Goal: Task Accomplishment & Management: Manage account settings

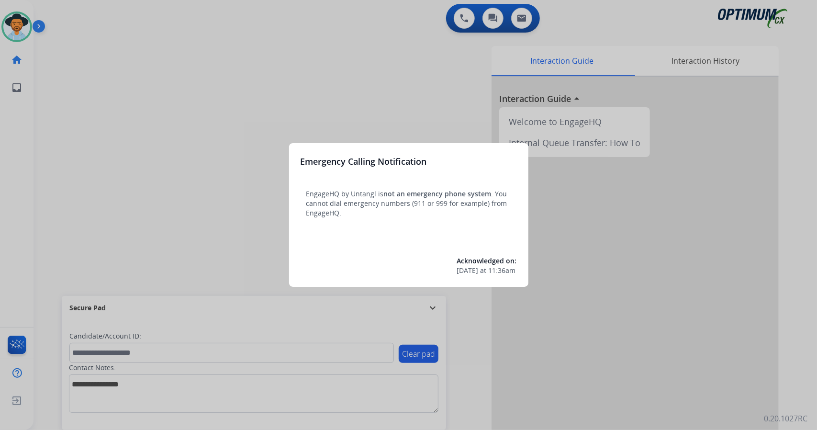
click at [188, 168] on div at bounding box center [408, 215] width 817 height 430
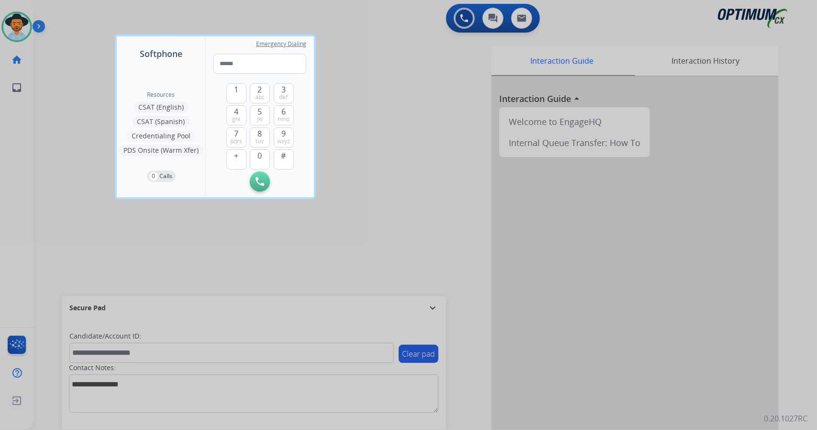
click at [94, 157] on div at bounding box center [408, 215] width 817 height 430
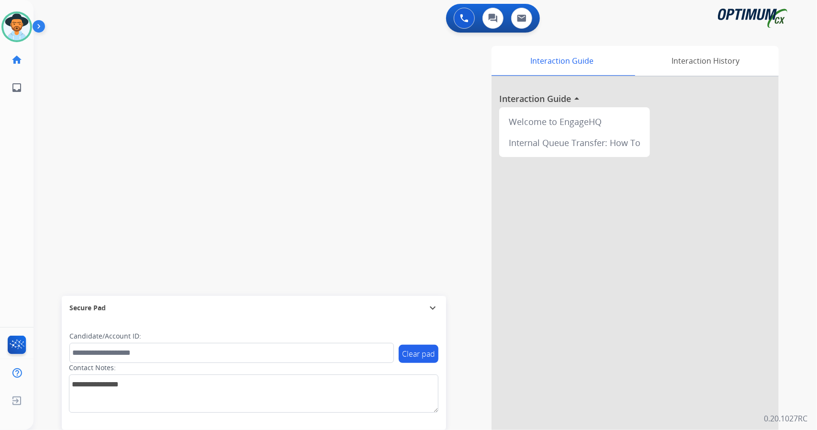
click at [131, 66] on div "swap_horiz Break voice bridge close_fullscreen Connect 3-Way Call merge_type Se…" at bounding box center [414, 233] width 761 height 399
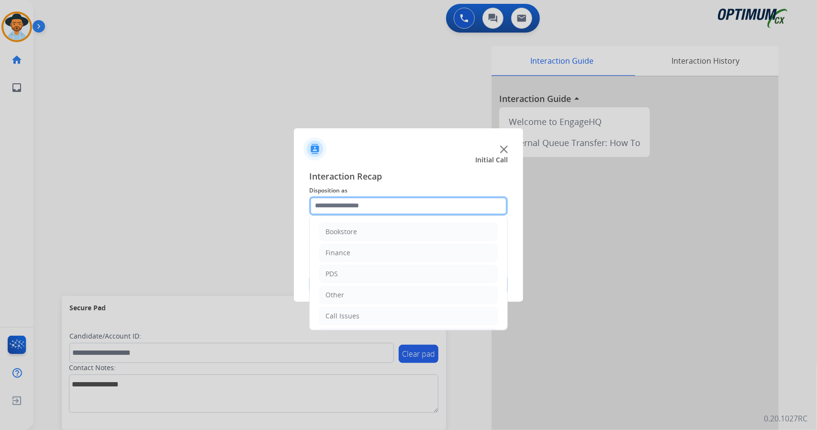
click at [354, 213] on input "text" at bounding box center [408, 205] width 199 height 19
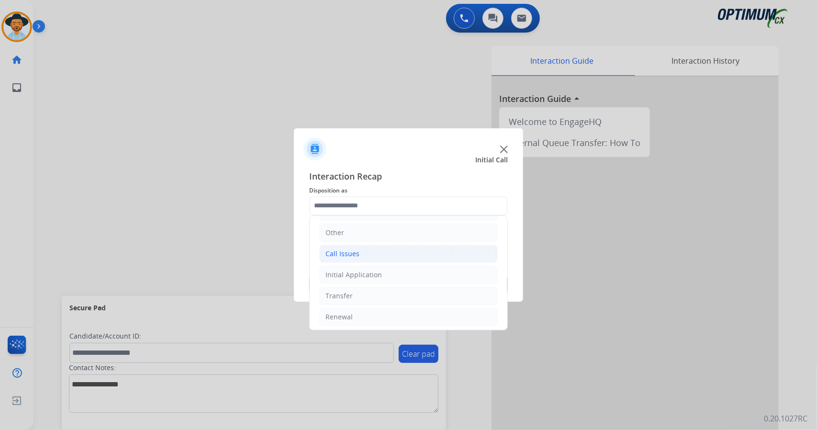
click at [370, 255] on li "Call Issues" at bounding box center [408, 254] width 179 height 18
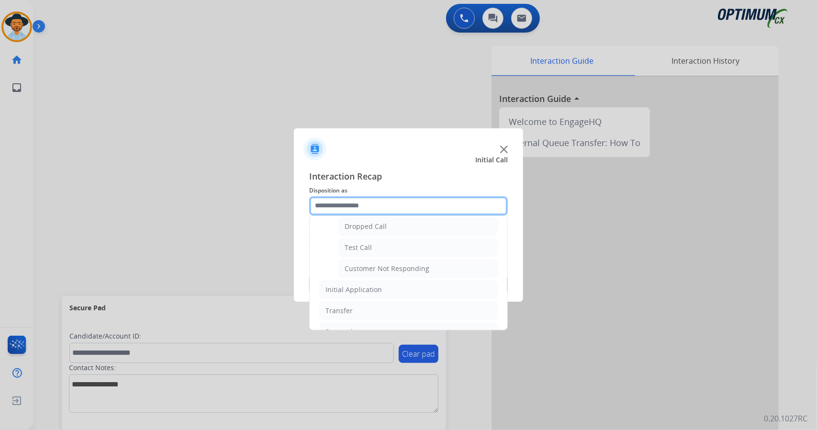
scroll to position [155, 0]
click at [387, 226] on li "Dropped Call" at bounding box center [417, 224] width 159 height 18
type input "**********"
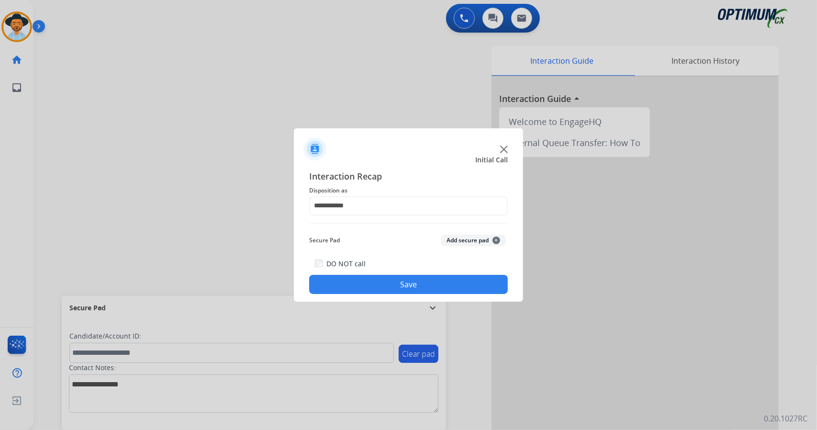
click at [393, 284] on button "Save" at bounding box center [408, 284] width 199 height 19
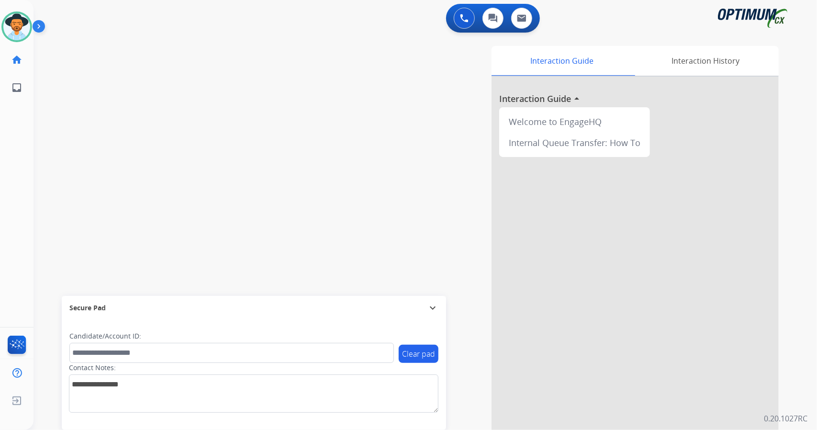
click at [52, 186] on div "swap_horiz Break voice bridge close_fullscreen Connect 3-Way Call merge_type Se…" at bounding box center [414, 233] width 761 height 399
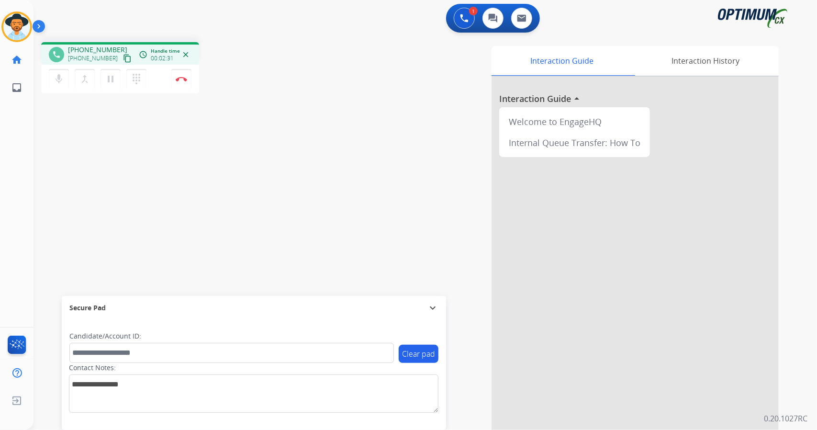
click at [191, 88] on div "mic Mute merge_type Bridge pause Hold dialpad Dialpad Disconnect" at bounding box center [120, 79] width 158 height 29
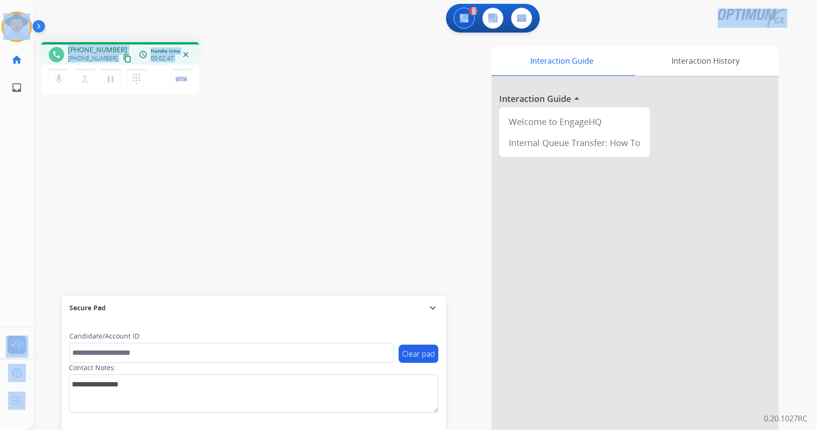
drag, startPoint x: 227, startPoint y: 85, endPoint x: 0, endPoint y: 0, distance: 242.0
click at [0, 0] on div "Outbound call Quit Outbound call Quit Schedule interaction + Add to my list Cus…" at bounding box center [408, 215] width 817 height 430
click at [81, 19] on div "1 Voice Interactions 0 Chat Interactions 0 Email Interactions" at bounding box center [419, 19] width 749 height 31
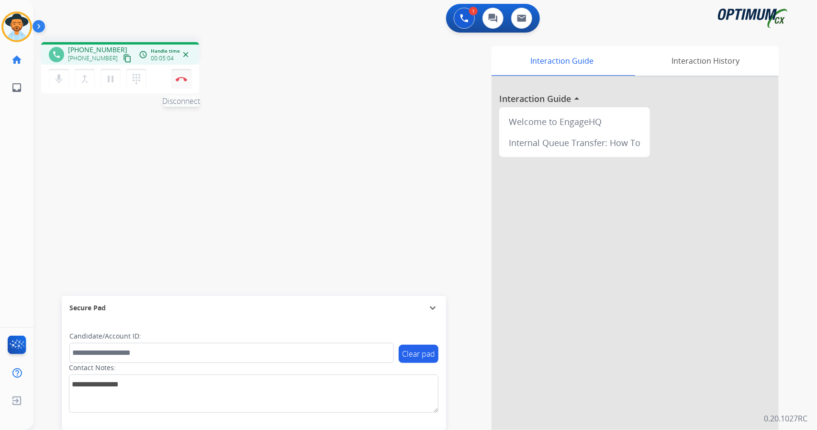
click at [180, 78] on img at bounding box center [181, 79] width 11 height 5
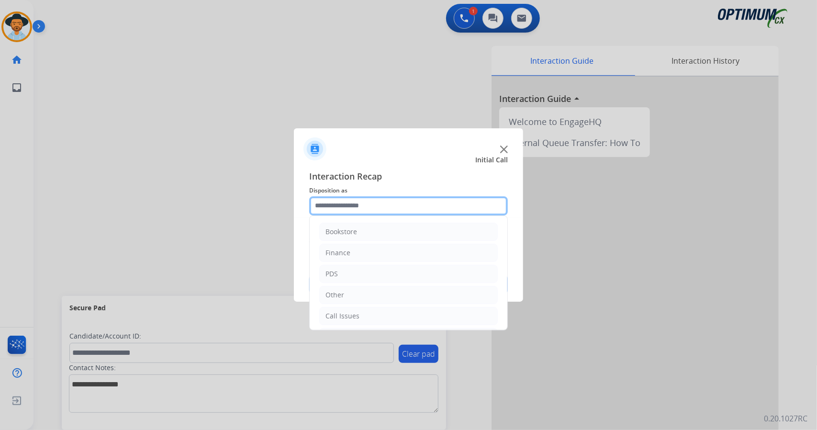
click at [325, 202] on input "text" at bounding box center [408, 205] width 199 height 19
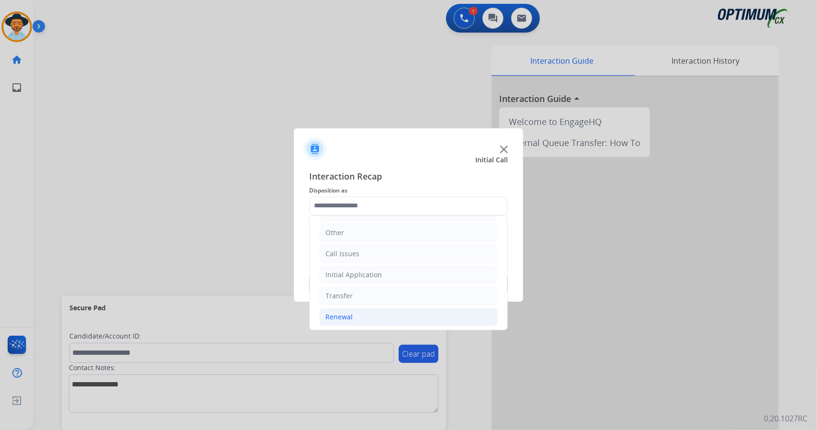
click at [374, 308] on li "Renewal" at bounding box center [408, 317] width 179 height 18
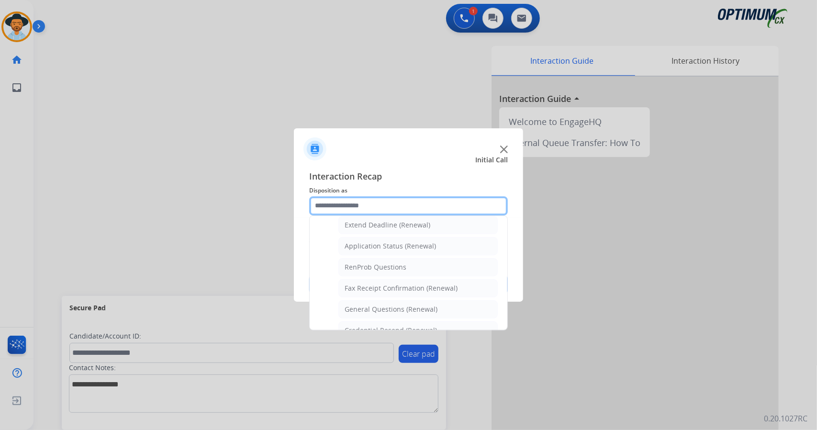
scroll to position [197, 0]
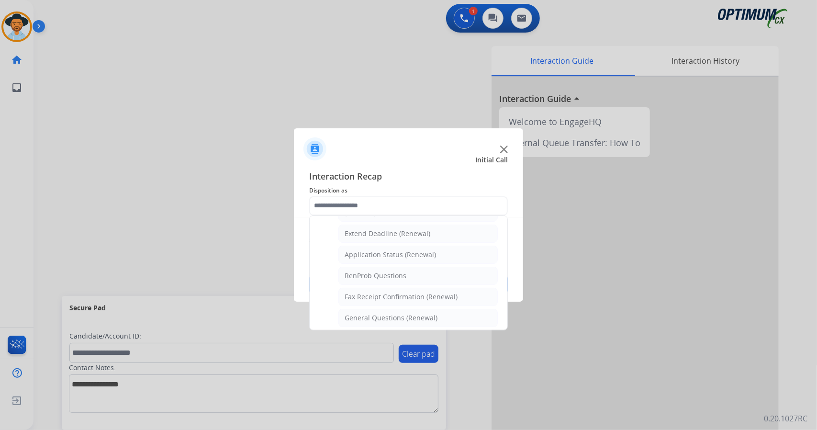
click at [374, 309] on li "General Questions (Renewal)" at bounding box center [417, 318] width 159 height 18
type input "**********"
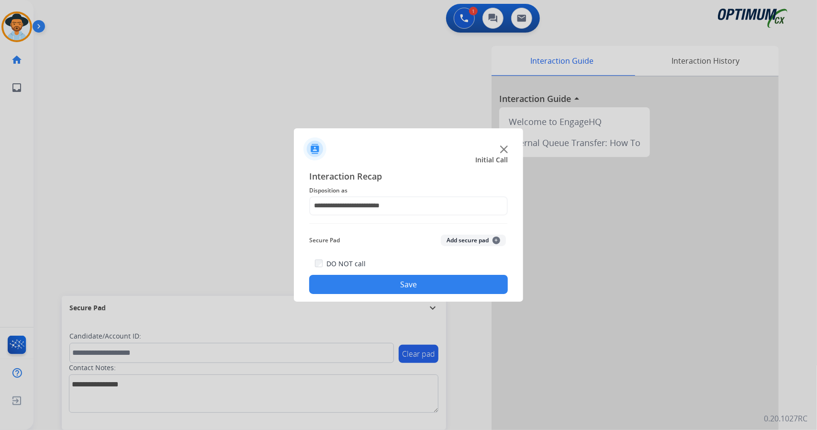
click at [376, 286] on button "Save" at bounding box center [408, 284] width 199 height 19
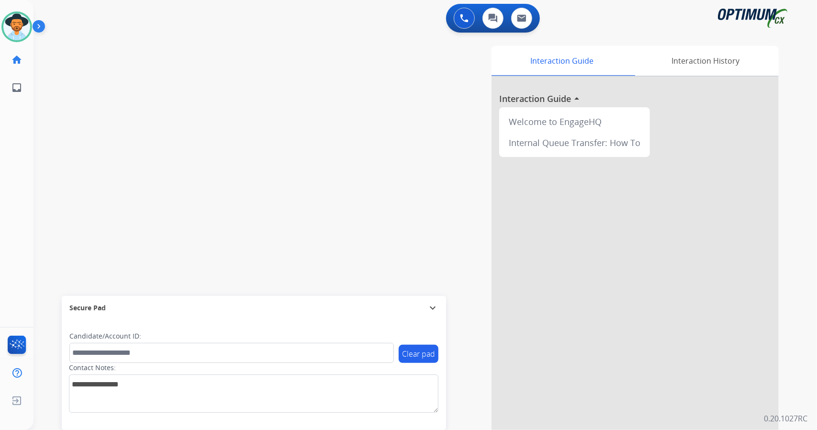
click at [61, 166] on div "swap_horiz Break voice bridge close_fullscreen Connect 3-Way Call merge_type Se…" at bounding box center [414, 233] width 761 height 399
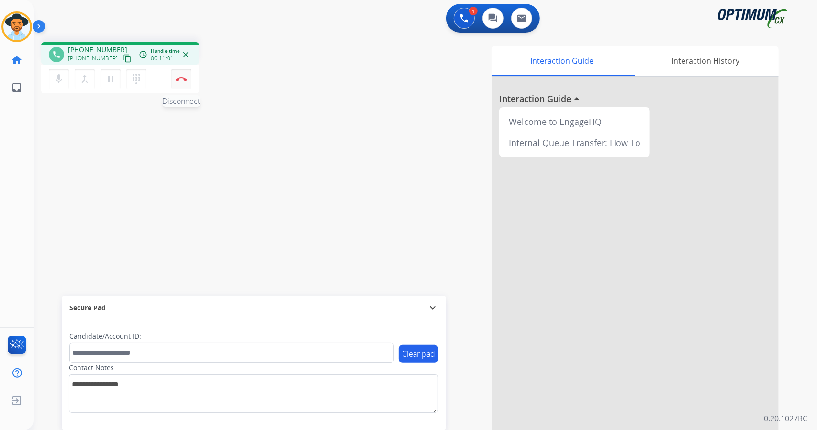
click at [185, 82] on button "Disconnect" at bounding box center [181, 79] width 20 height 20
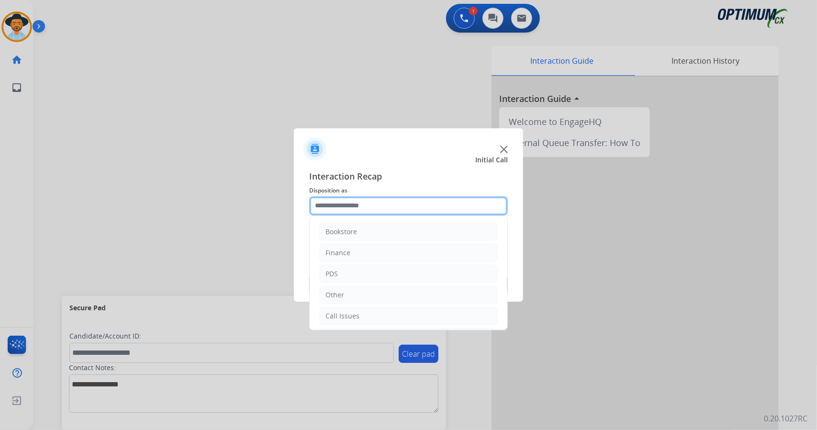
click at [384, 201] on input "text" at bounding box center [408, 205] width 199 height 19
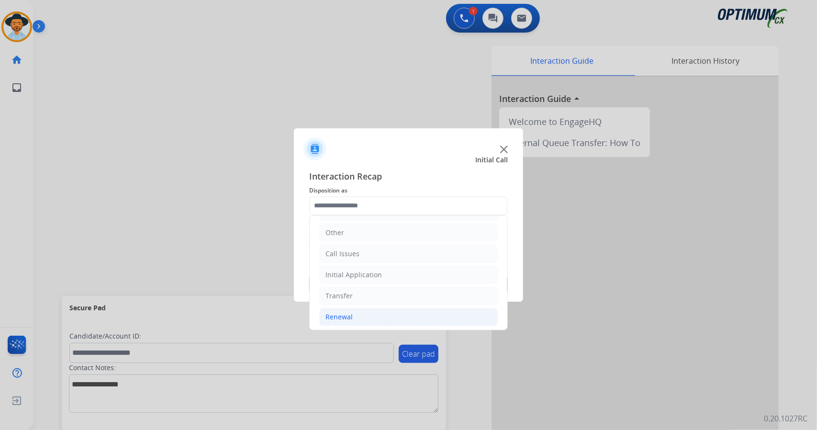
click at [365, 308] on li "Renewal" at bounding box center [408, 317] width 179 height 18
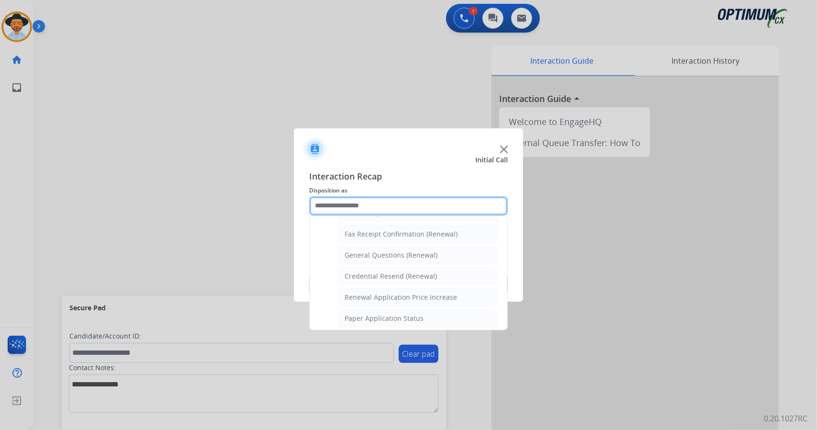
scroll to position [261, 0]
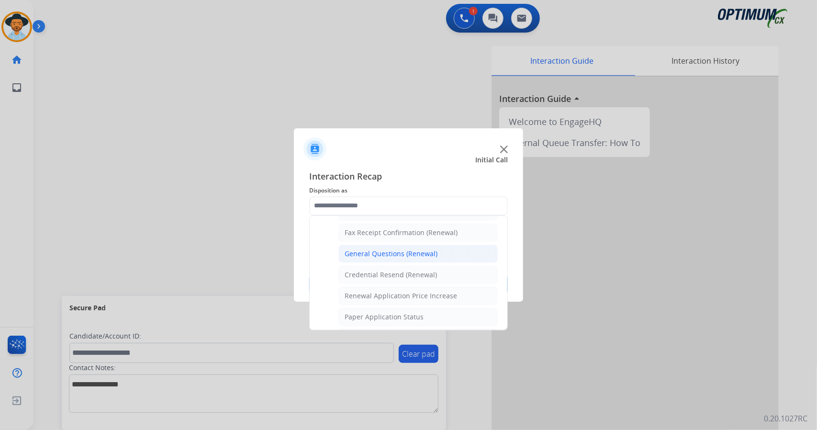
click at [373, 254] on li "General Questions (Renewal)" at bounding box center [417, 254] width 159 height 18
type input "**********"
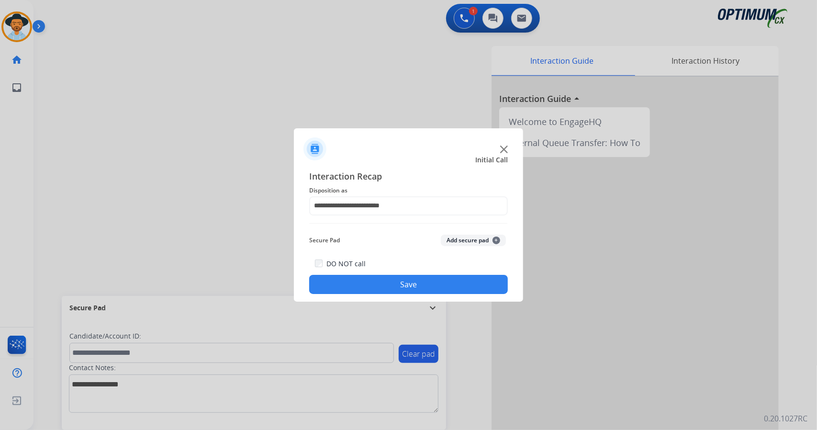
click at [385, 291] on button "Save" at bounding box center [408, 284] width 199 height 19
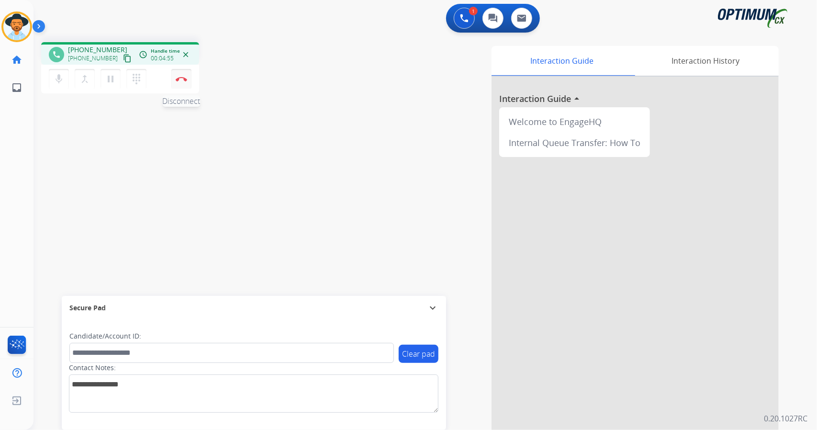
click at [176, 85] on button "Disconnect" at bounding box center [181, 79] width 20 height 20
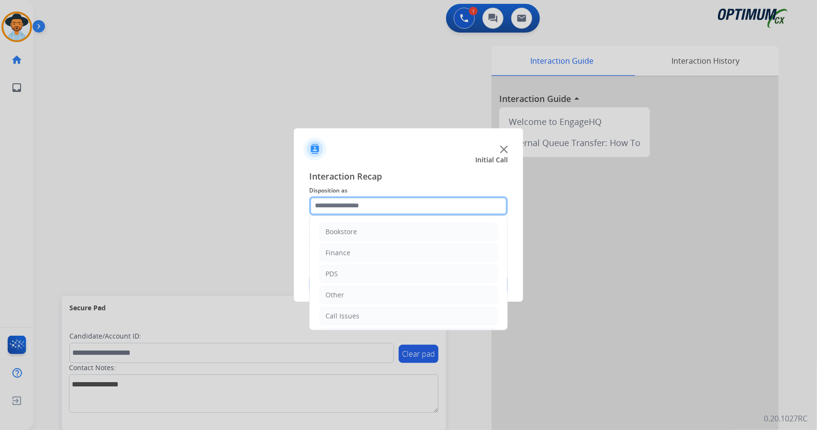
click at [390, 203] on input "text" at bounding box center [408, 205] width 199 height 19
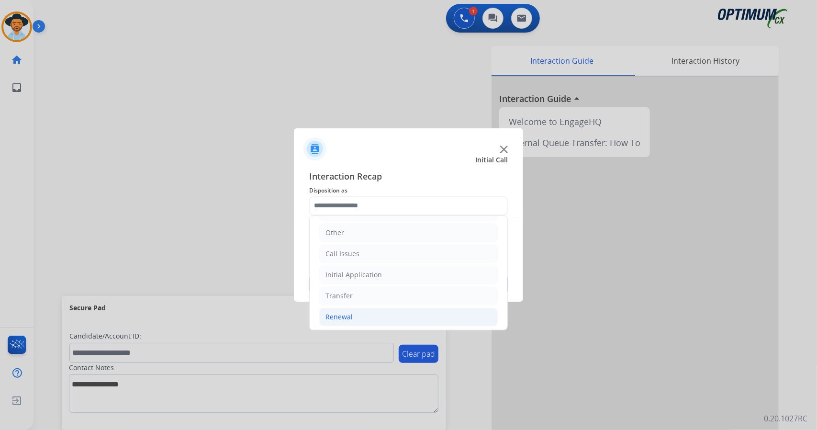
click at [329, 312] on div "Renewal" at bounding box center [338, 317] width 27 height 10
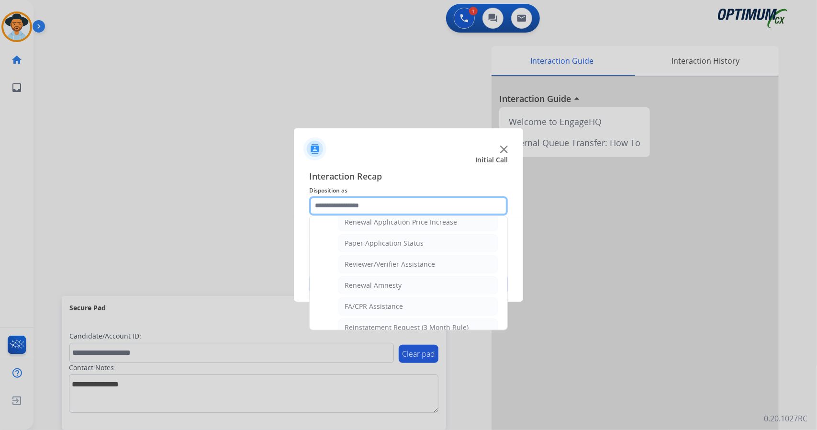
scroll to position [362, 0]
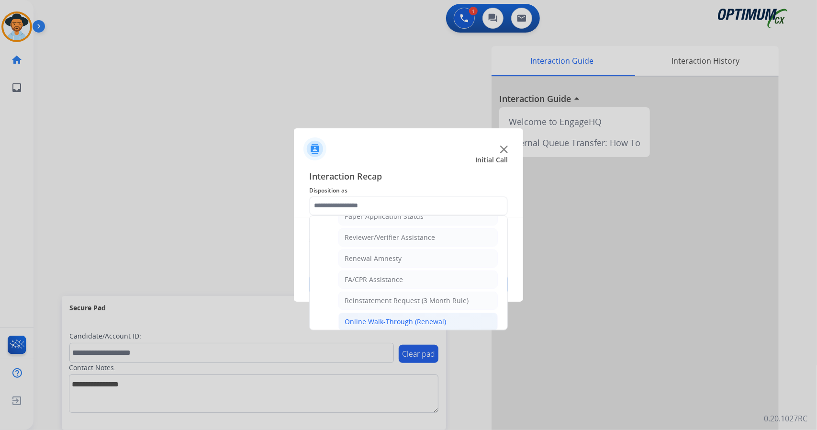
click at [391, 322] on li "Online Walk-Through (Renewal)" at bounding box center [417, 322] width 159 height 18
type input "**********"
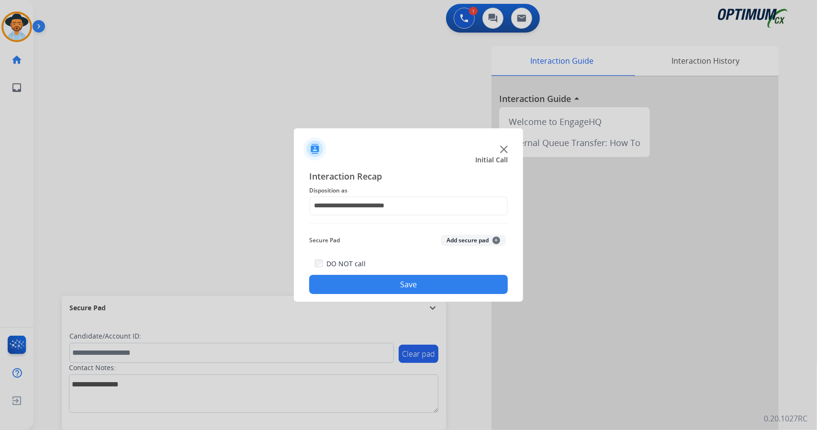
click at [389, 290] on button "Save" at bounding box center [408, 284] width 199 height 19
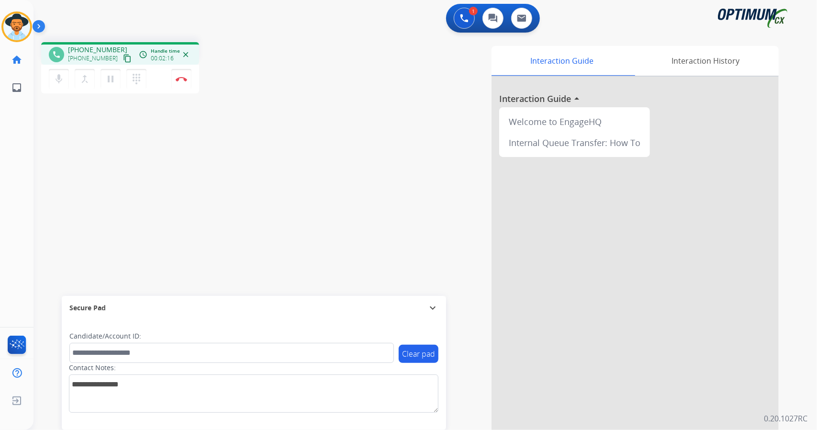
click at [44, 133] on div "phone [PHONE_NUMBER] [PHONE_NUMBER] content_copy access_time Call metrics Queue…" at bounding box center [414, 233] width 761 height 399
click at [179, 85] on button "Disconnect" at bounding box center [181, 79] width 20 height 20
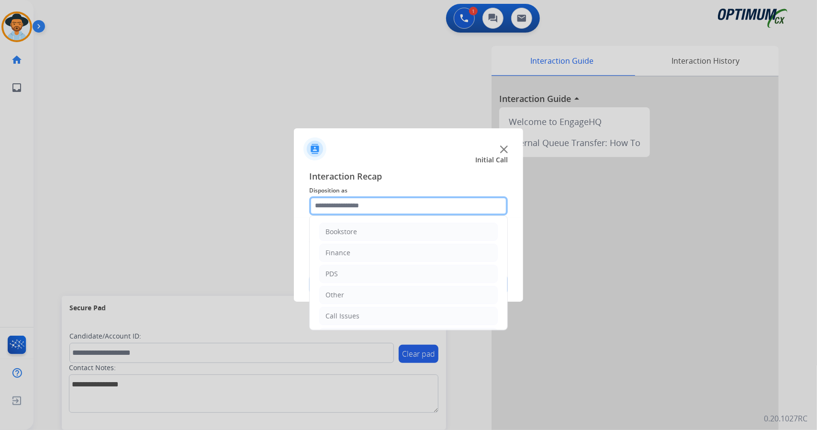
click at [359, 207] on input "text" at bounding box center [408, 205] width 199 height 19
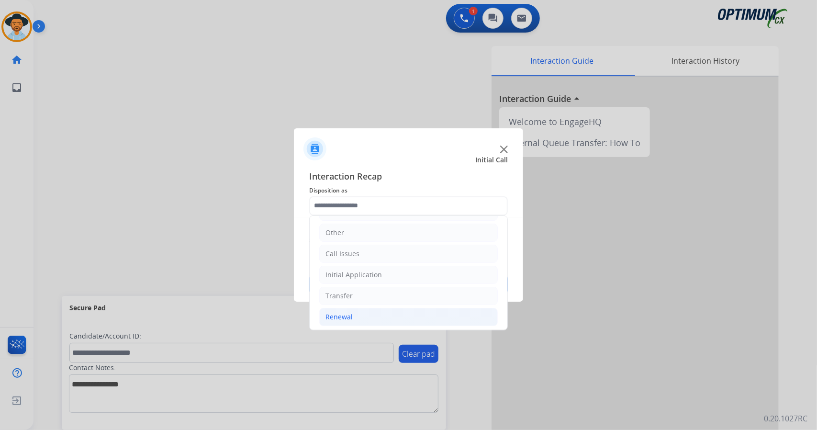
click at [329, 312] on div "Renewal" at bounding box center [338, 317] width 27 height 10
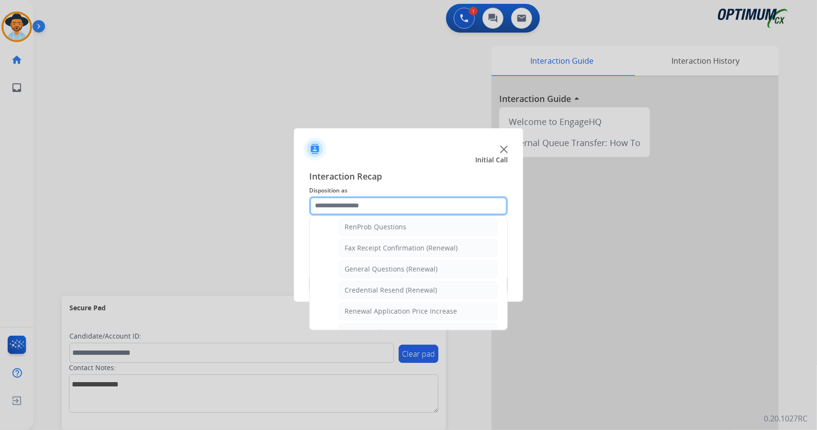
scroll to position [246, 0]
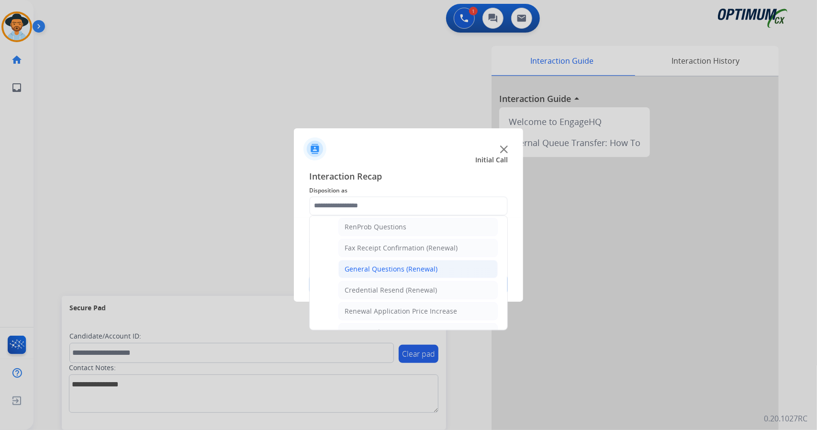
click at [406, 264] on div "General Questions (Renewal)" at bounding box center [391, 269] width 93 height 10
type input "**********"
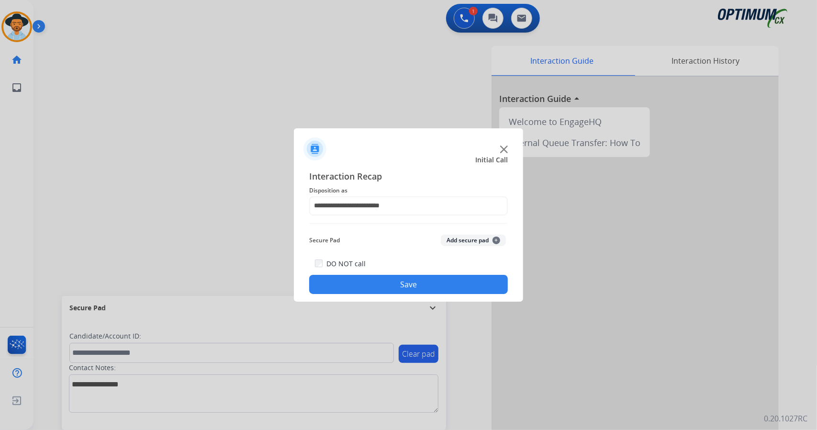
click at [400, 285] on button "Save" at bounding box center [408, 284] width 199 height 19
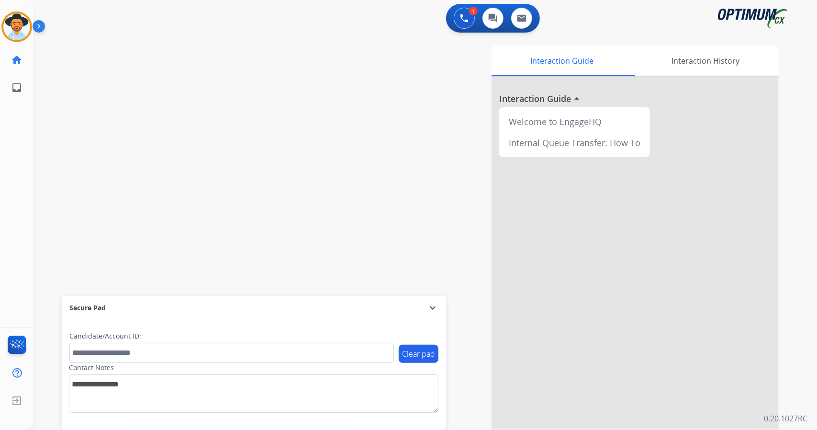
click at [400, 285] on div "Interaction Guide Interaction History Interaction Guide arrow_drop_up Welcome t…" at bounding box center [542, 240] width 474 height 388
click at [406, 294] on div "Interaction Guide Interaction History Interaction Guide arrow_drop_up Welcome t…" at bounding box center [542, 240] width 474 height 388
click at [490, 267] on div "Interaction Guide Interaction History Interaction Guide arrow_drop_up Welcome t…" at bounding box center [542, 240] width 474 height 388
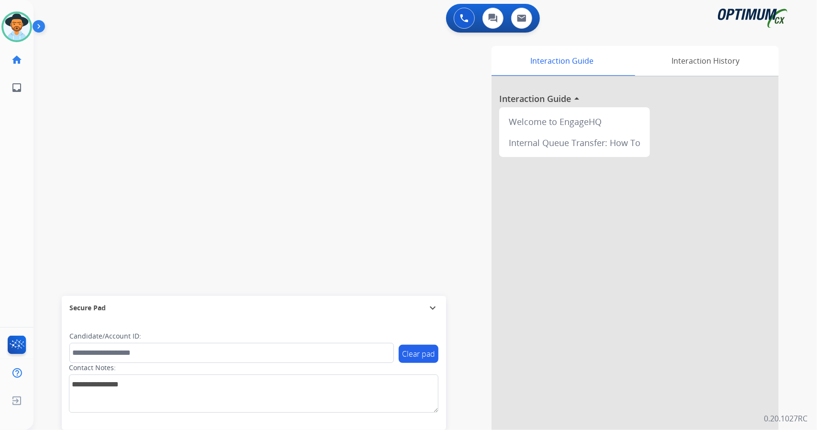
click at [490, 267] on div "Interaction Guide Interaction History Interaction Guide arrow_drop_up Welcome t…" at bounding box center [542, 240] width 474 height 388
drag, startPoint x: 523, startPoint y: 254, endPoint x: 555, endPoint y: 246, distance: 32.9
click at [555, 246] on div at bounding box center [635, 255] width 287 height 357
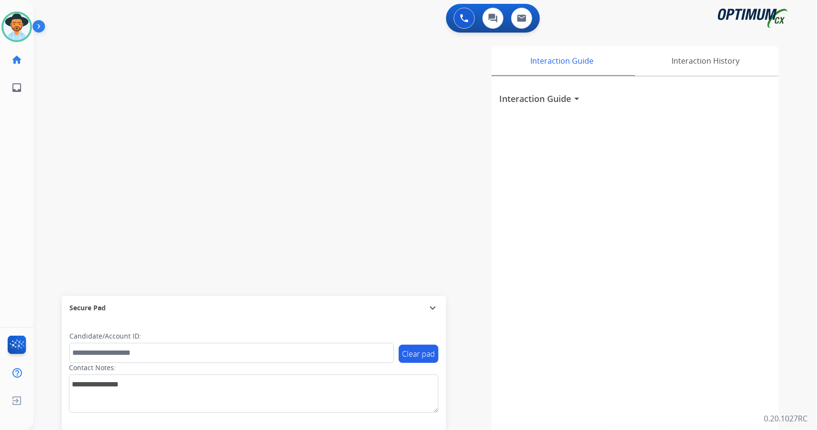
click at [569, 244] on div "Interaction Guide arrow_drop_down" at bounding box center [635, 255] width 287 height 357
click at [5, 32] on img at bounding box center [16, 26] width 27 height 27
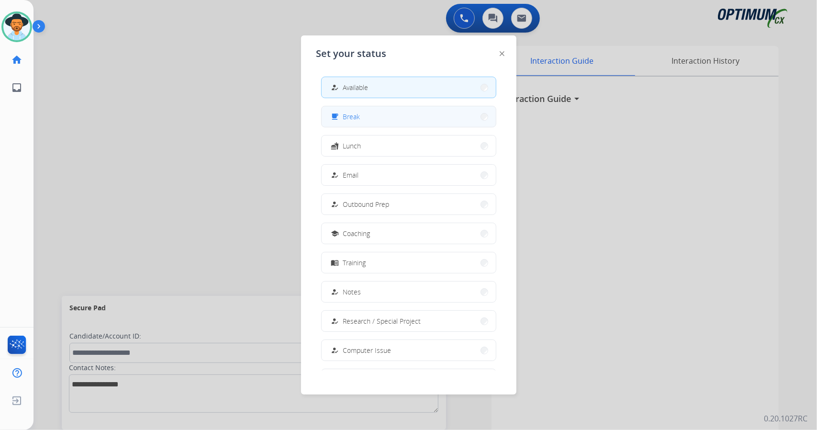
click at [378, 109] on button "free_breakfast Break" at bounding box center [409, 116] width 174 height 21
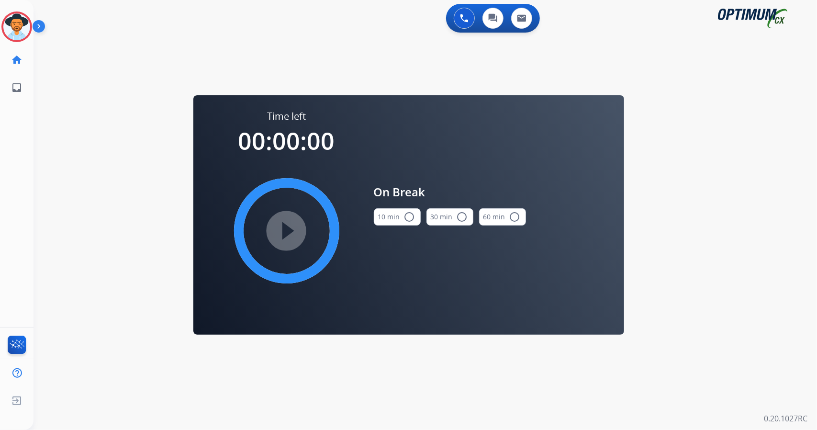
click at [792, 156] on div "0 Voice Interactions 0 Chat Interactions 0 Email Interactions swap_horiz Break …" at bounding box center [425, 215] width 783 height 430
click at [396, 223] on button "10 min radio_button_unchecked" at bounding box center [397, 216] width 47 height 17
click at [286, 227] on mat-icon "play_circle_filled" at bounding box center [286, 230] width 11 height 11
click at [13, 35] on icon at bounding box center [16, 26] width 31 height 31
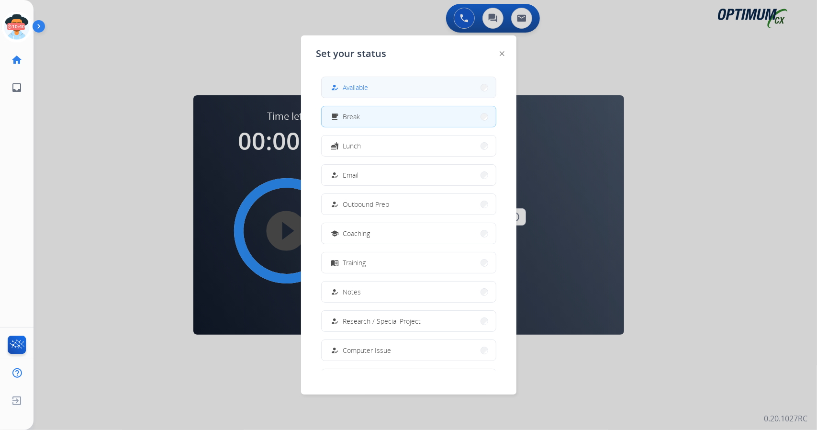
click at [382, 89] on button "how_to_reg Available" at bounding box center [409, 87] width 174 height 21
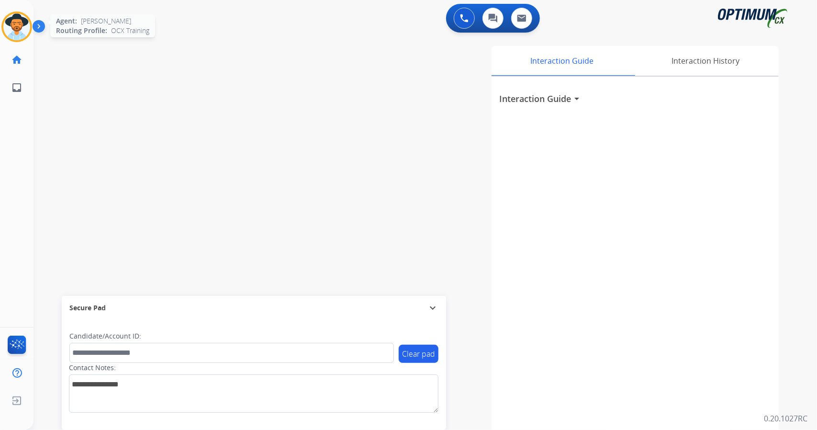
click at [26, 22] on img at bounding box center [16, 26] width 27 height 27
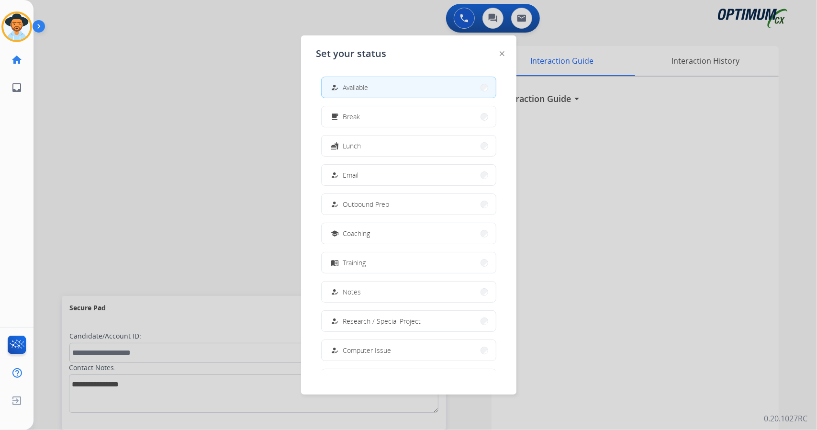
click at [164, 118] on div at bounding box center [408, 215] width 817 height 430
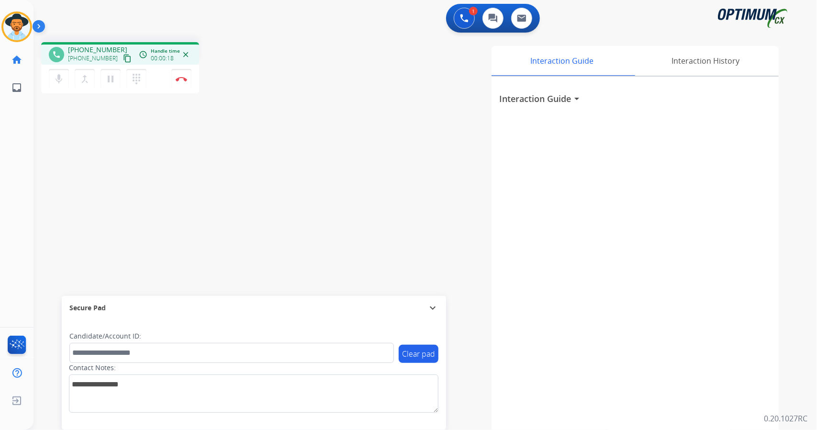
click at [55, 132] on div "phone [PHONE_NUMBER] [PHONE_NUMBER] content_copy access_time Call metrics Queue…" at bounding box center [414, 233] width 761 height 399
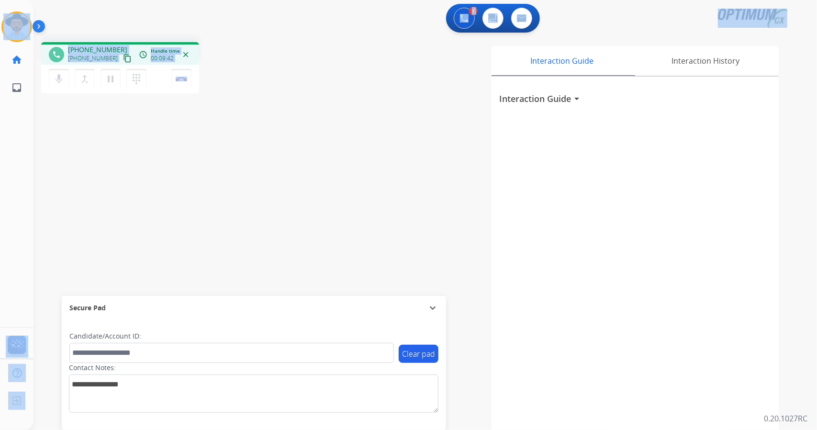
drag, startPoint x: 228, startPoint y: 78, endPoint x: 0, endPoint y: 5, distance: 239.6
click at [0, 5] on div "Outbound call Quit Outbound call Quit Schedule interaction + Add to my list Cus…" at bounding box center [408, 215] width 817 height 430
click at [85, 12] on div "1 Voice Interactions 0 Chat Interactions 0 Email Interactions" at bounding box center [419, 19] width 749 height 31
drag, startPoint x: 4, startPoint y: 2, endPoint x: 189, endPoint y: 146, distance: 233.9
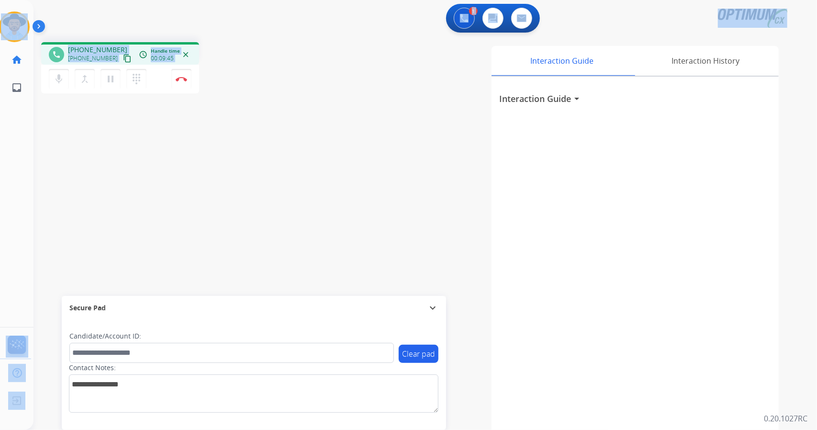
click at [189, 146] on div "Outbound call Quit Outbound call Quit Schedule interaction + Add to my list Cus…" at bounding box center [408, 215] width 817 height 430
click at [236, 119] on div "phone [PHONE_NUMBER] [PHONE_NUMBER] content_copy access_time Call metrics Queue…" at bounding box center [414, 233] width 761 height 399
drag, startPoint x: 3, startPoint y: 0, endPoint x: 237, endPoint y: 88, distance: 250.2
click at [237, 88] on div "Outbound call Quit Outbound call Quit Schedule interaction + Add to my list Cus…" at bounding box center [408, 215] width 817 height 430
click at [237, 88] on div "phone [PHONE_NUMBER] [PHONE_NUMBER] content_copy access_time Call metrics Queue…" at bounding box center [171, 69] width 260 height 54
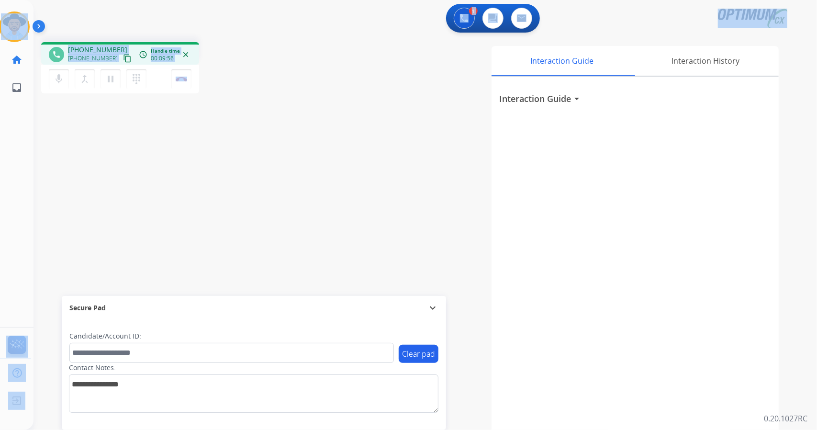
drag, startPoint x: 2, startPoint y: 5, endPoint x: 172, endPoint y: 214, distance: 269.8
click at [172, 214] on div "Outbound call Quit Outbound call Quit Schedule interaction + Add to my list Cus…" at bounding box center [408, 215] width 817 height 430
click at [178, 216] on div "phone [PHONE_NUMBER] [PHONE_NUMBER] content_copy access_time Call metrics Queue…" at bounding box center [414, 233] width 761 height 399
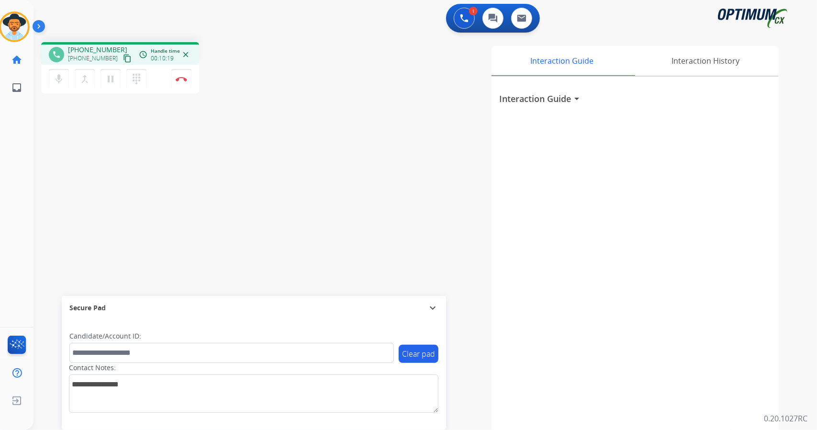
click at [307, 212] on div "Interaction Guide Interaction History Interaction Guide arrow_drop_down" at bounding box center [542, 240] width 474 height 388
click at [223, 71] on div "phone [PHONE_NUMBER] [PHONE_NUMBER] content_copy access_time Call metrics Queue…" at bounding box center [171, 69] width 260 height 54
click at [67, 17] on div "1 Voice Interactions 0 Chat Interactions 0 Email Interactions" at bounding box center [419, 19] width 749 height 31
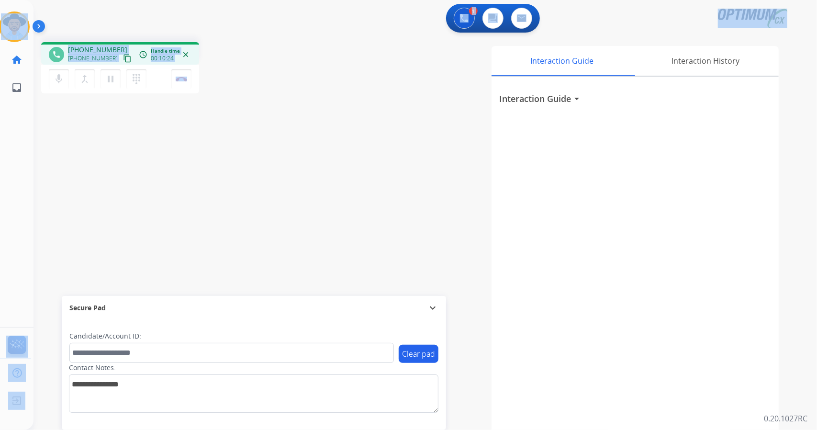
drag, startPoint x: 0, startPoint y: 1, endPoint x: 196, endPoint y: 153, distance: 247.8
click at [196, 153] on div "Outbound call Quit Outbound call Quit Schedule interaction + Add to my list Cus…" at bounding box center [408, 215] width 817 height 430
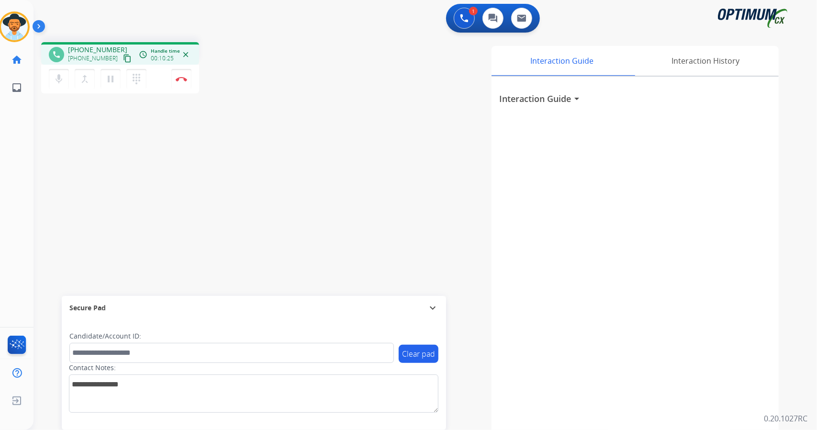
click at [256, 79] on div "phone [PHONE_NUMBER] [PHONE_NUMBER] content_copy access_time Call metrics Queue…" at bounding box center [171, 69] width 260 height 54
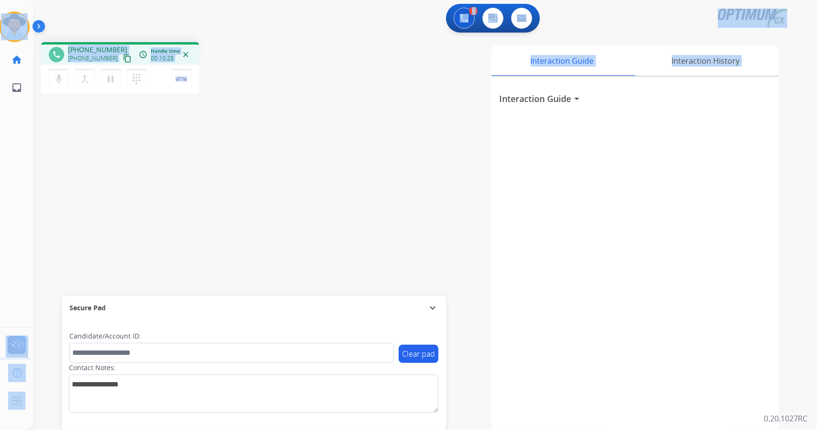
drag, startPoint x: 2, startPoint y: 1, endPoint x: 347, endPoint y: 140, distance: 371.3
click at [347, 140] on div "Outbound call Quit Outbound call Quit Schedule interaction + Add to my list Cus…" at bounding box center [408, 215] width 817 height 430
click at [266, 57] on div "phone [PHONE_NUMBER] [PHONE_NUMBER] content_copy access_time Call metrics Queue…" at bounding box center [171, 69] width 260 height 54
drag, startPoint x: 0, startPoint y: 2, endPoint x: 303, endPoint y: 138, distance: 332.5
click at [303, 138] on div "Outbound call Quit Outbound call Quit Schedule interaction + Add to my list Cus…" at bounding box center [408, 215] width 817 height 430
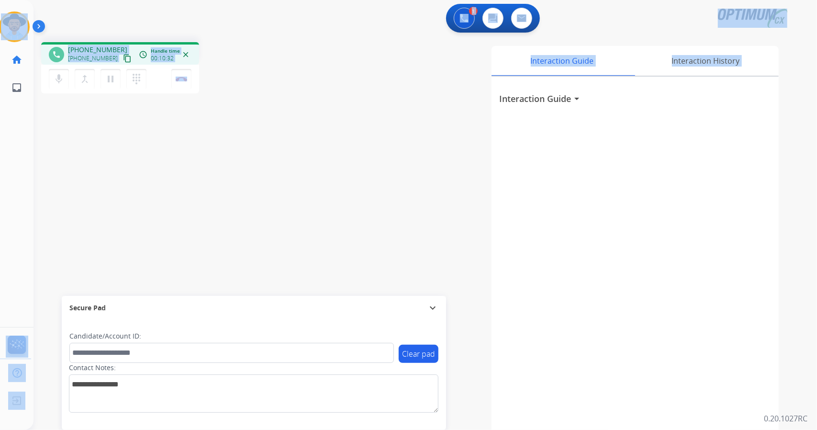
click at [261, 39] on div "phone [PHONE_NUMBER] [PHONE_NUMBER] content_copy access_time Call metrics Queue…" at bounding box center [414, 233] width 761 height 399
drag, startPoint x: 1, startPoint y: 4, endPoint x: 300, endPoint y: 103, distance: 315.1
click at [300, 103] on div "Outbound call Quit Outbound call Quit Schedule interaction + Add to my list Cus…" at bounding box center [408, 215] width 817 height 430
click at [266, 86] on div "phone [PHONE_NUMBER] [PHONE_NUMBER] content_copy access_time Call metrics Queue…" at bounding box center [171, 69] width 260 height 54
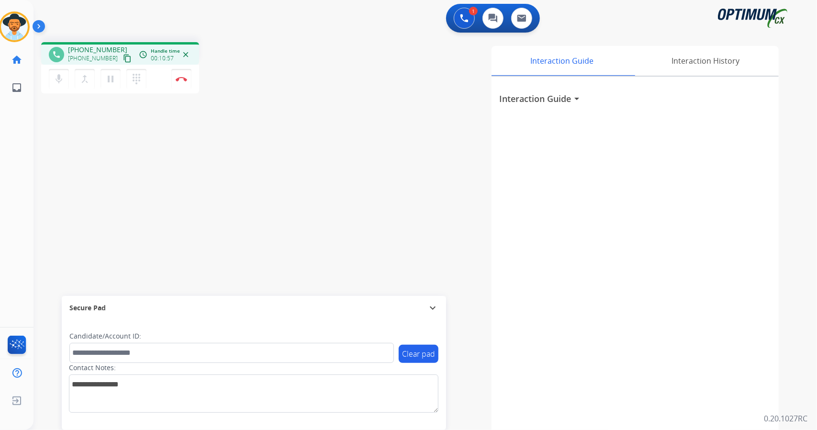
click at [67, 152] on div "phone [PHONE_NUMBER] [PHONE_NUMBER] content_copy access_time Call metrics Queue…" at bounding box center [414, 233] width 761 height 399
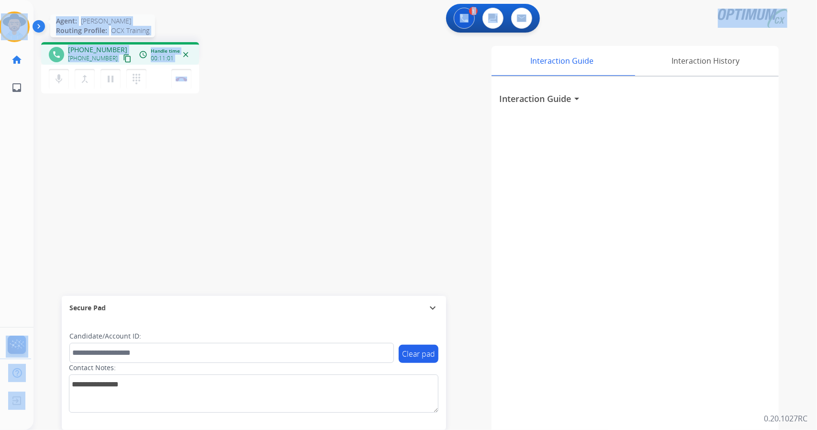
drag, startPoint x: 222, startPoint y: 78, endPoint x: 0, endPoint y: 23, distance: 228.3
click at [0, 23] on div "Outbound call Quit Outbound call Quit Schedule interaction + Add to my list Cus…" at bounding box center [408, 215] width 817 height 430
click at [249, 53] on div "phone [PHONE_NUMBER] [PHONE_NUMBER] content_copy access_time Call metrics Queue…" at bounding box center [171, 69] width 260 height 54
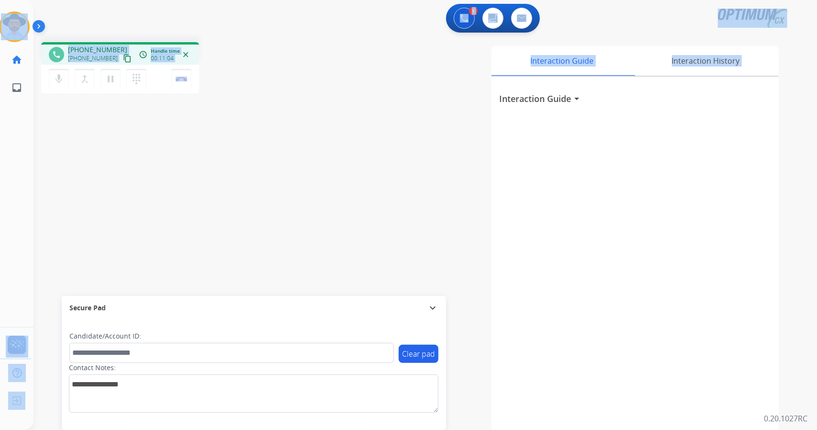
drag, startPoint x: 3, startPoint y: 3, endPoint x: 278, endPoint y: 190, distance: 332.0
click at [278, 190] on div "Outbound call Quit Outbound call Quit Schedule interaction + Add to my list Cus…" at bounding box center [408, 215] width 817 height 430
click at [183, 86] on button "Disconnect" at bounding box center [181, 79] width 20 height 20
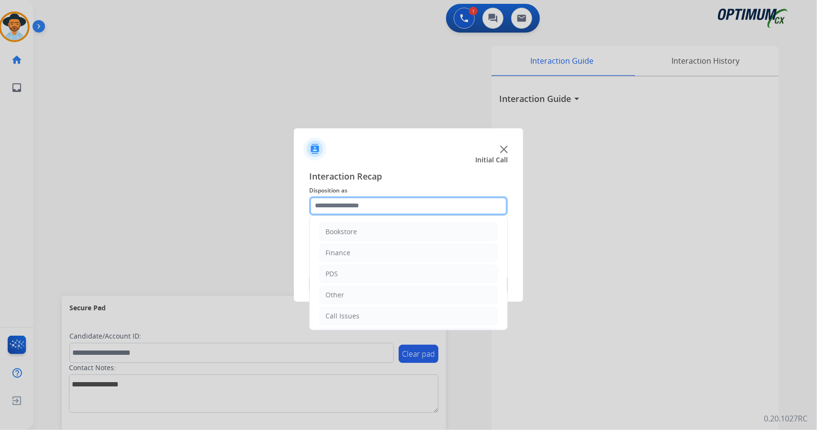
click at [406, 210] on input "text" at bounding box center [408, 205] width 199 height 19
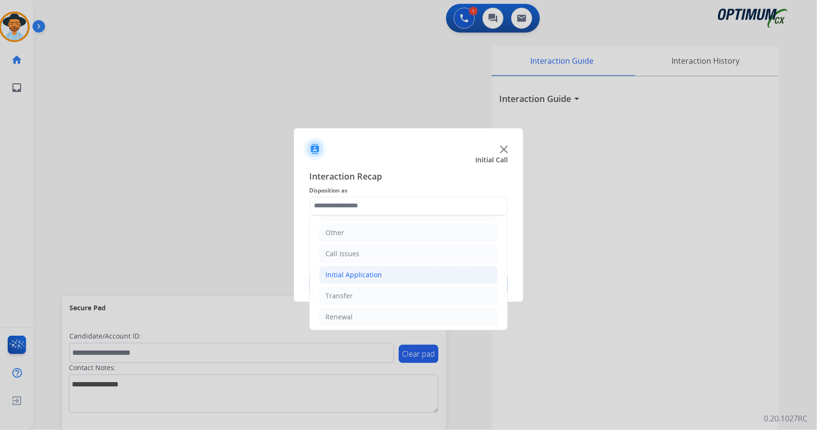
click at [357, 275] on div "Initial Application" at bounding box center [353, 275] width 56 height 10
click at [381, 308] on li "Appeals" at bounding box center [417, 317] width 159 height 18
type input "*******"
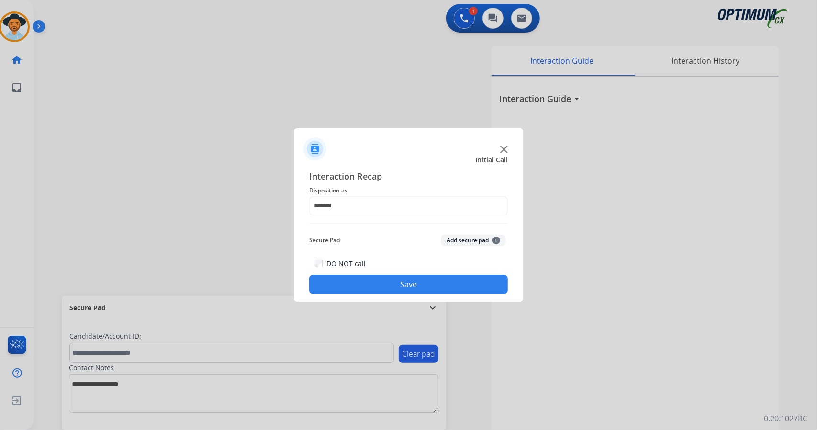
click at [380, 284] on button "Save" at bounding box center [408, 284] width 199 height 19
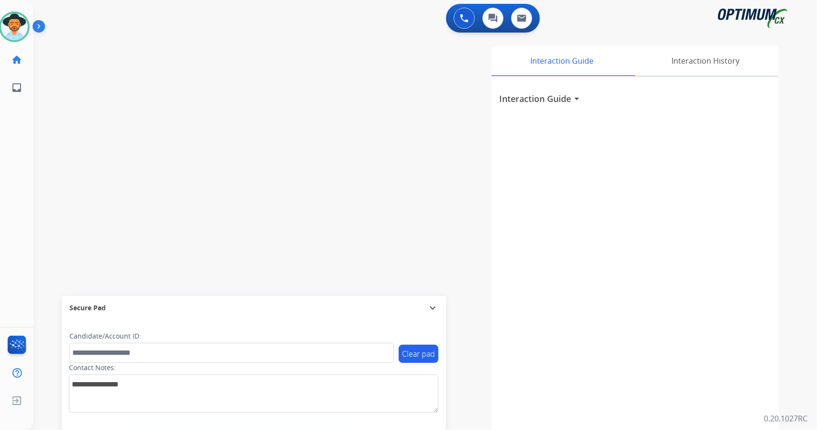
click at [68, 145] on div "swap_horiz Break voice bridge close_fullscreen Connect 3-Way Call merge_type Se…" at bounding box center [414, 233] width 761 height 399
click at [67, 165] on div "swap_horiz Break voice bridge close_fullscreen Connect 3-Way Call merge_type Se…" at bounding box center [414, 233] width 761 height 399
click at [289, 85] on div "swap_horiz Break voice bridge close_fullscreen Connect 3-Way Call merge_type Se…" at bounding box center [414, 233] width 761 height 399
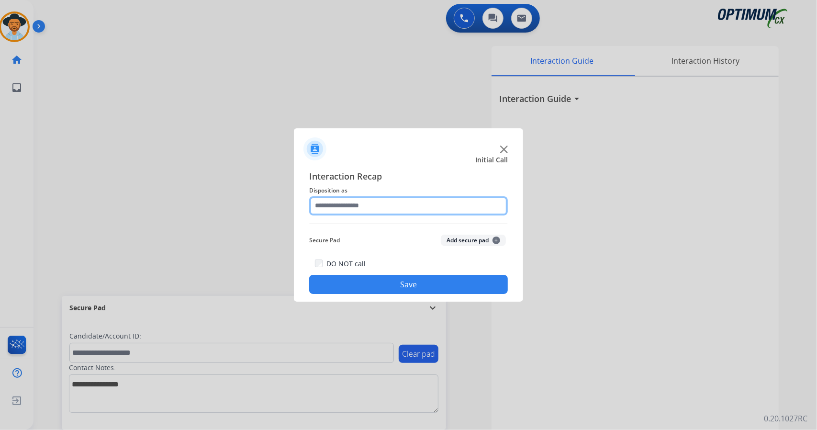
click at [337, 210] on input "text" at bounding box center [408, 205] width 199 height 19
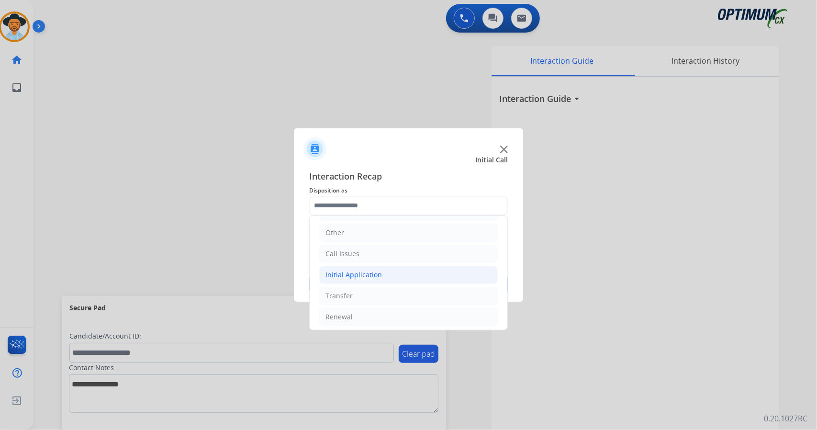
click at [383, 268] on li "Initial Application" at bounding box center [408, 275] width 179 height 18
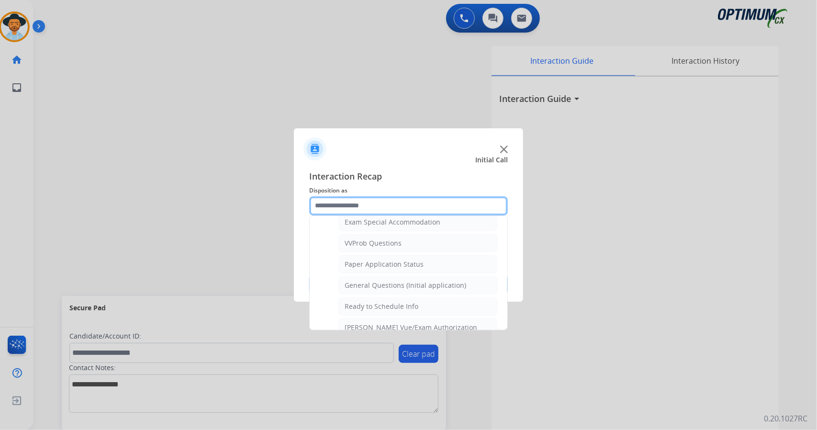
scroll to position [504, 0]
click at [383, 275] on li "General Questions (Initial application)" at bounding box center [417, 284] width 159 height 18
type input "**********"
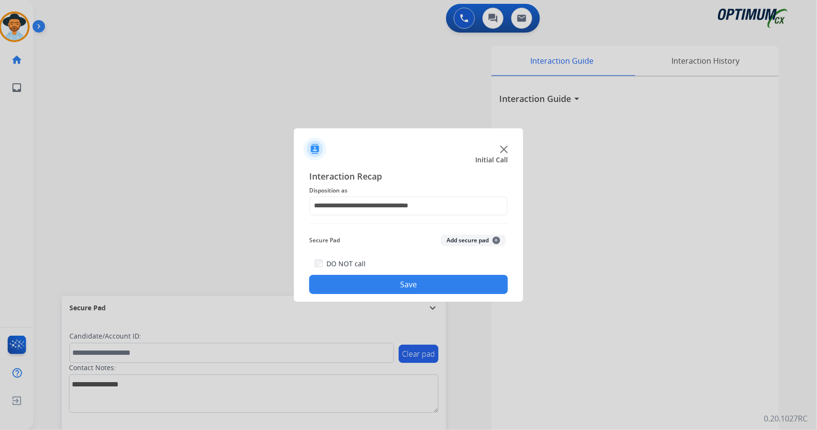
click at [391, 282] on button "Save" at bounding box center [408, 284] width 199 height 19
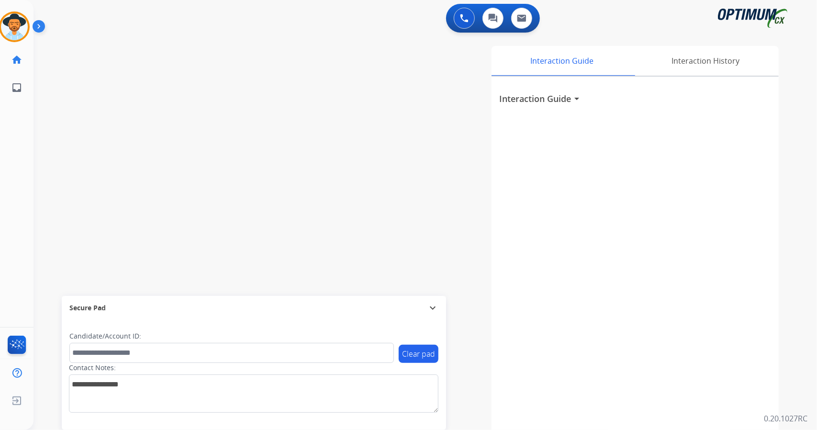
click at [314, 206] on div "Interaction Guide Interaction History Interaction Guide arrow_drop_down" at bounding box center [542, 240] width 474 height 388
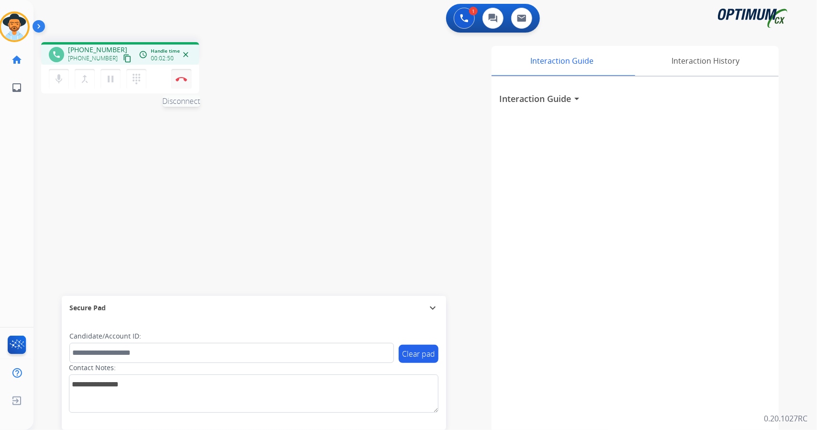
click at [179, 88] on button "Disconnect" at bounding box center [181, 79] width 20 height 20
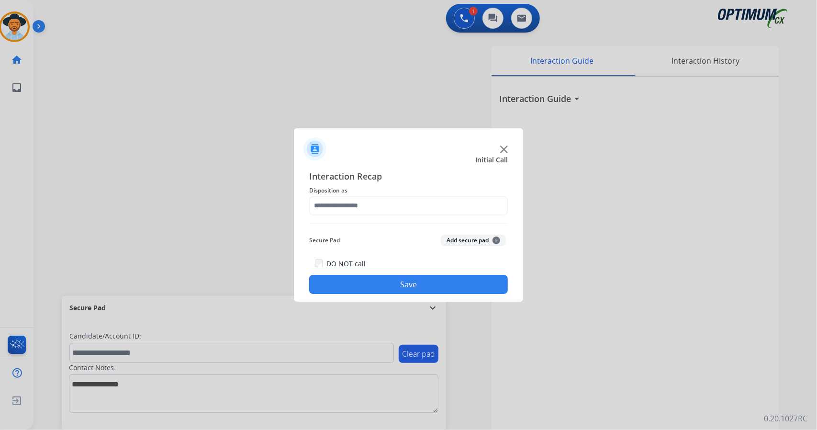
click at [424, 191] on span "Disposition as" at bounding box center [408, 190] width 199 height 11
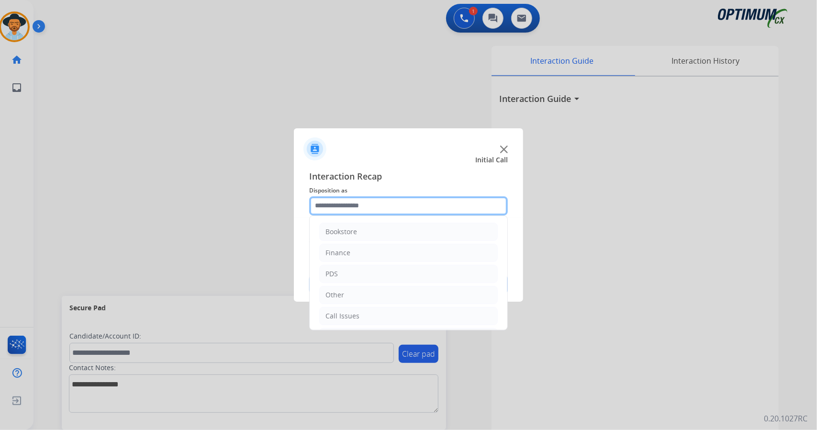
click at [422, 197] on input "text" at bounding box center [408, 205] width 199 height 19
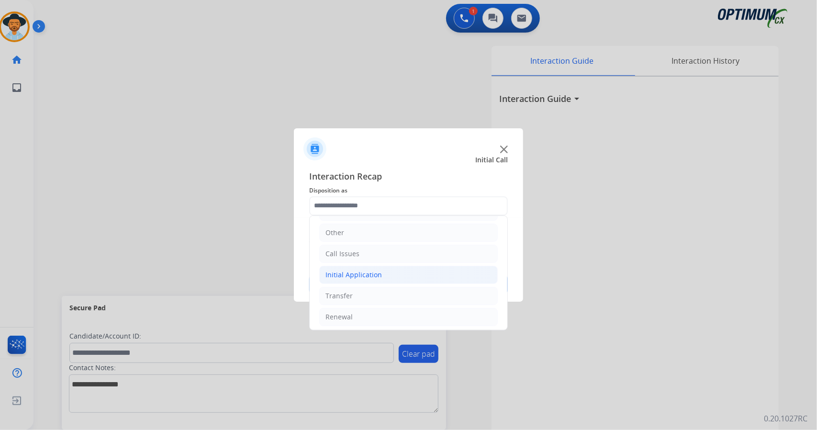
click at [366, 266] on li "Initial Application" at bounding box center [408, 275] width 179 height 18
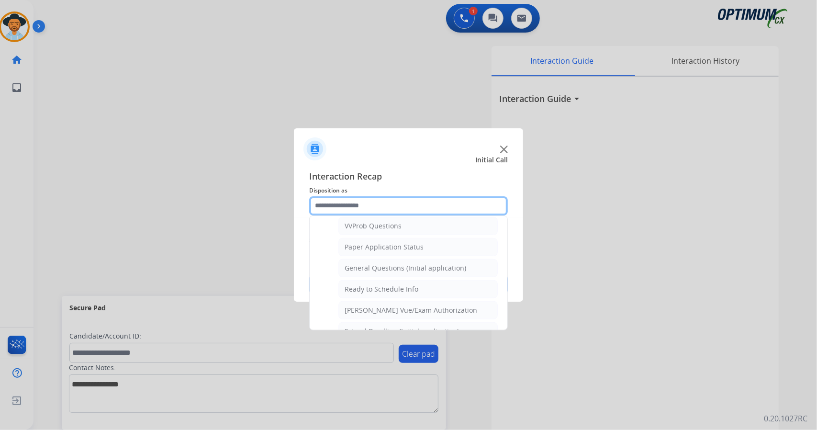
scroll to position [518, 0]
click at [366, 266] on div "General Questions (Initial application)" at bounding box center [406, 271] width 122 height 10
type input "**********"
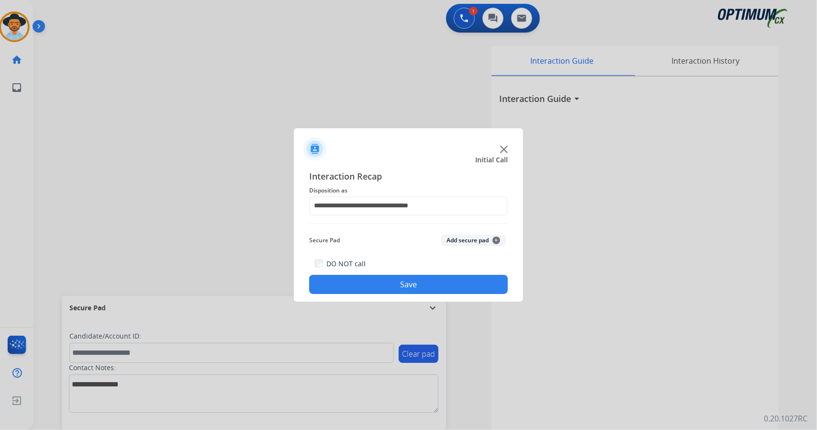
click at [377, 290] on button "Save" at bounding box center [408, 284] width 199 height 19
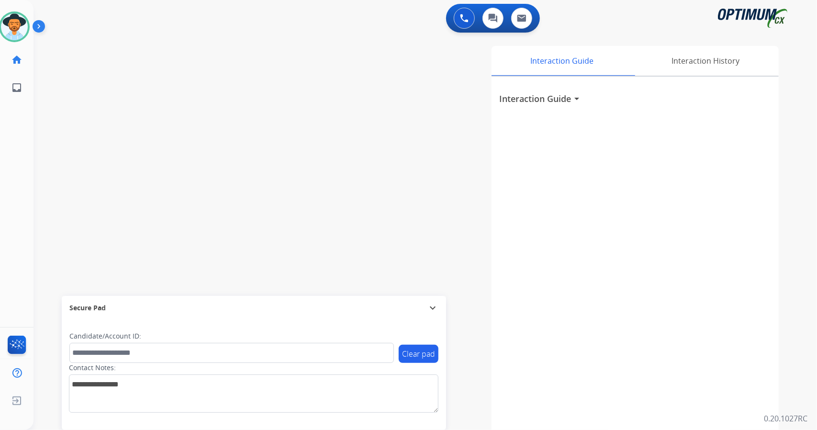
click at [157, 91] on div "swap_horiz Break voice bridge close_fullscreen Connect 3-Way Call merge_type Se…" at bounding box center [414, 233] width 761 height 399
click at [11, 20] on img at bounding box center [14, 26] width 27 height 27
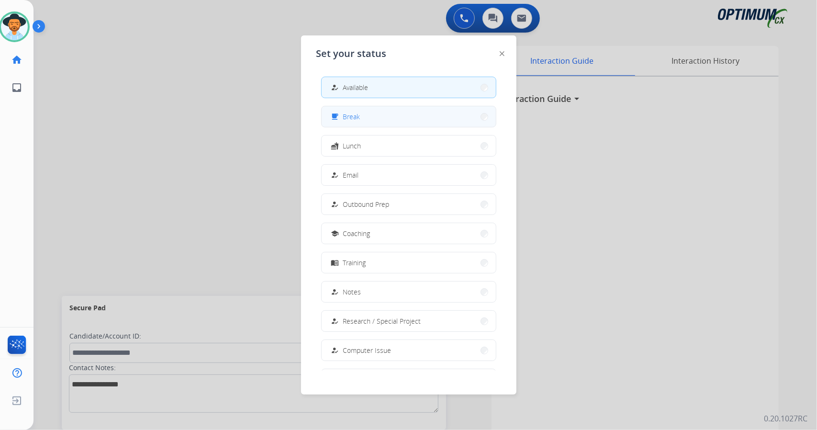
click at [413, 121] on button "free_breakfast Break" at bounding box center [409, 116] width 174 height 21
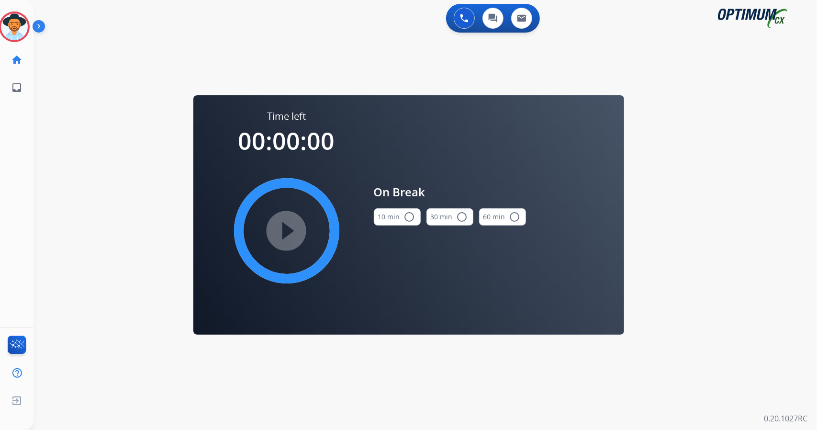
click at [46, 128] on div "0 Voice Interactions 0 Chat Interactions 0 Email Interactions swap_horiz Break …" at bounding box center [425, 215] width 783 height 430
click at [12, 35] on img at bounding box center [14, 26] width 27 height 27
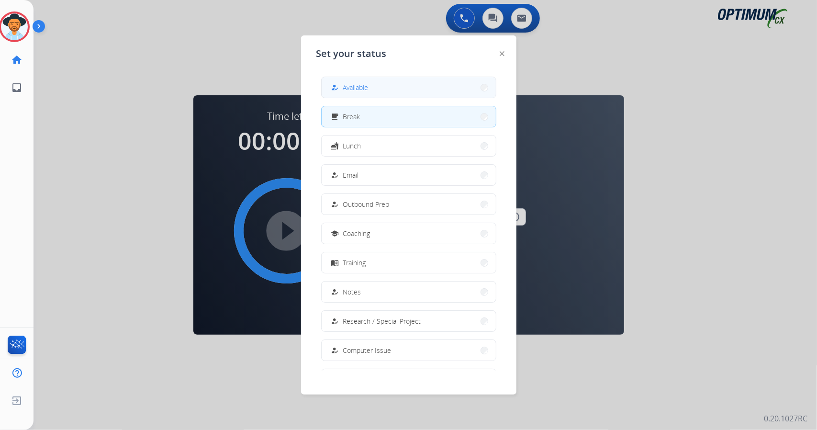
click at [356, 96] on button "how_to_reg Available" at bounding box center [409, 87] width 174 height 21
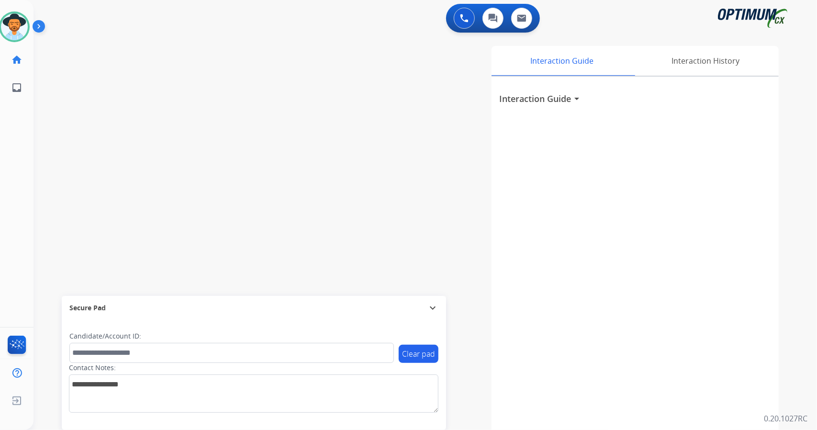
click at [49, 182] on div "swap_horiz Break voice bridge close_fullscreen Connect 3-Way Call merge_type Se…" at bounding box center [414, 233] width 761 height 399
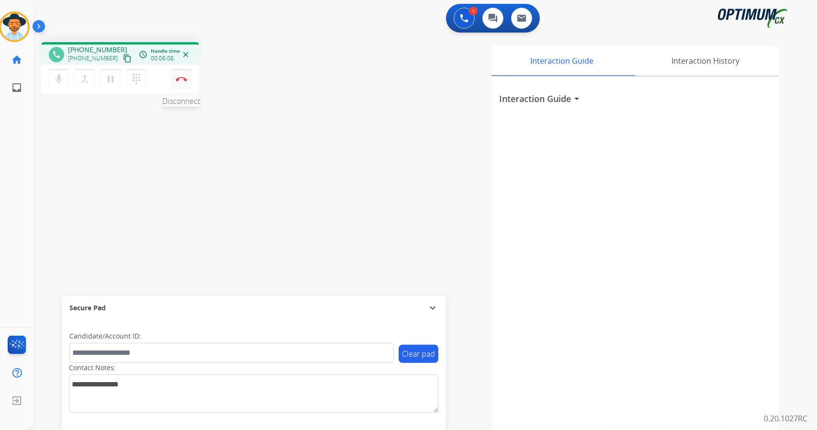
click at [182, 77] on img at bounding box center [181, 79] width 11 height 5
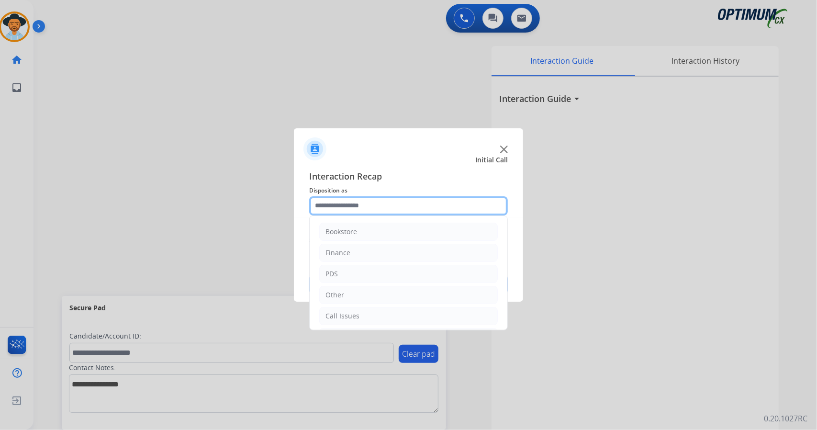
click at [416, 196] on input "text" at bounding box center [408, 205] width 199 height 19
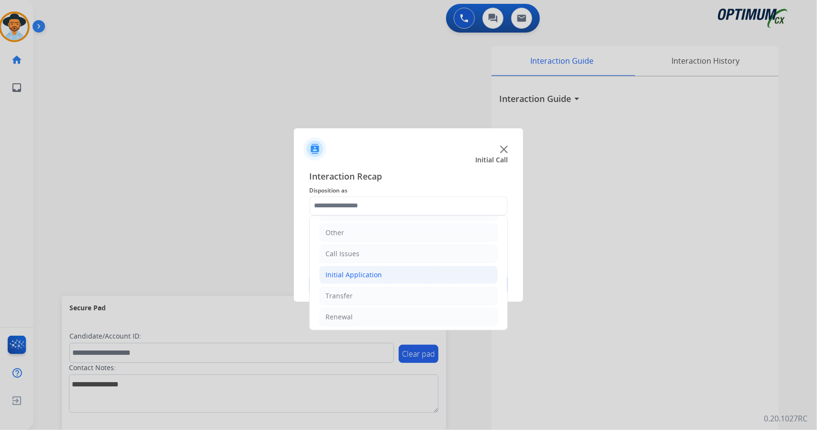
click at [369, 267] on li "Initial Application" at bounding box center [408, 275] width 179 height 18
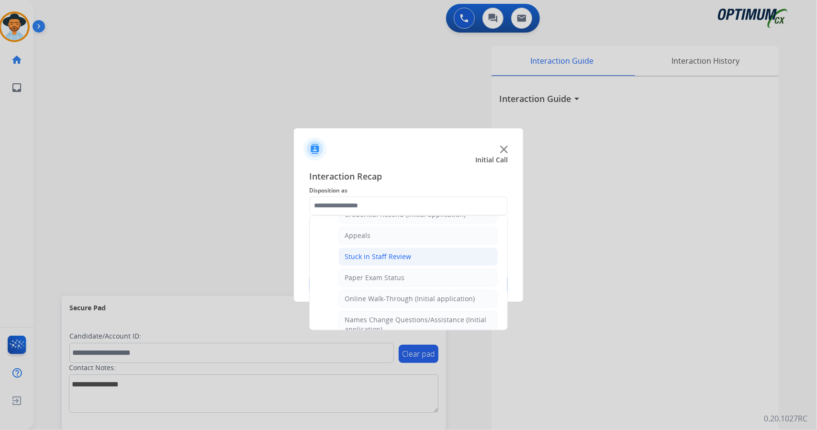
click at [362, 255] on div "Stuck in Staff Review" at bounding box center [378, 257] width 67 height 10
type input "**********"
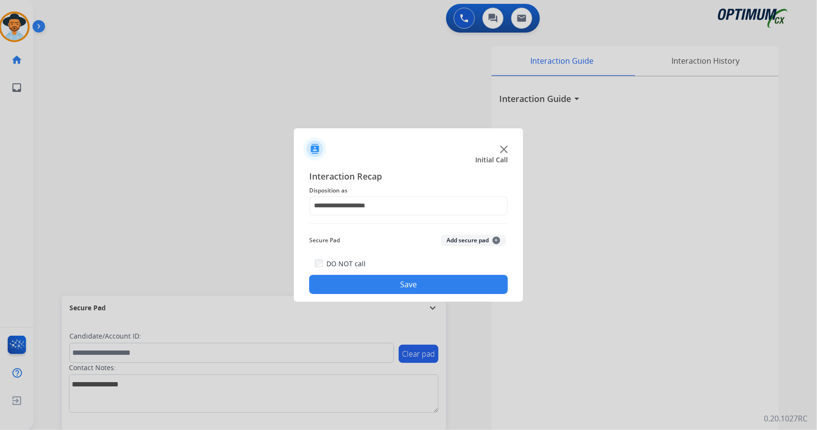
click at [374, 283] on button "Save" at bounding box center [408, 284] width 199 height 19
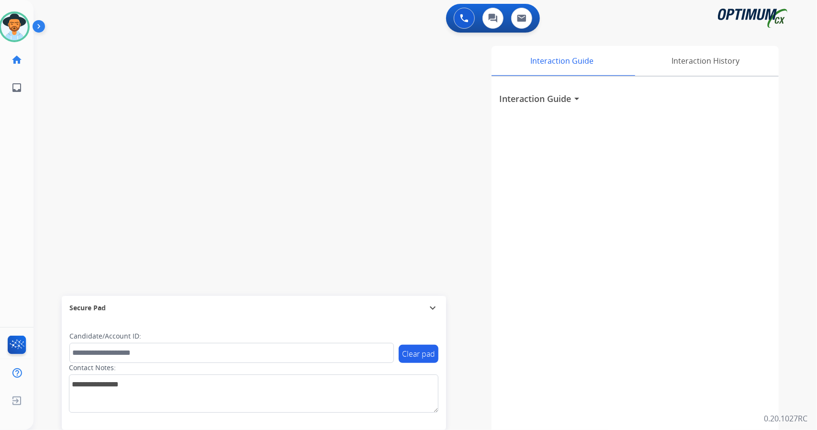
click at [277, 155] on div "swap_horiz Break voice bridge close_fullscreen Connect 3-Way Call merge_type Se…" at bounding box center [414, 233] width 761 height 399
click at [65, 188] on div "swap_horiz Break voice bridge close_fullscreen Connect 3-Way Call merge_type Se…" at bounding box center [414, 233] width 761 height 399
click at [12, 7] on div "[PERSON_NAME] Available Edit Avatar Agent: [PERSON_NAME] Profile: OCX Training …" at bounding box center [15, 50] width 34 height 101
click at [13, 22] on img at bounding box center [14, 26] width 27 height 27
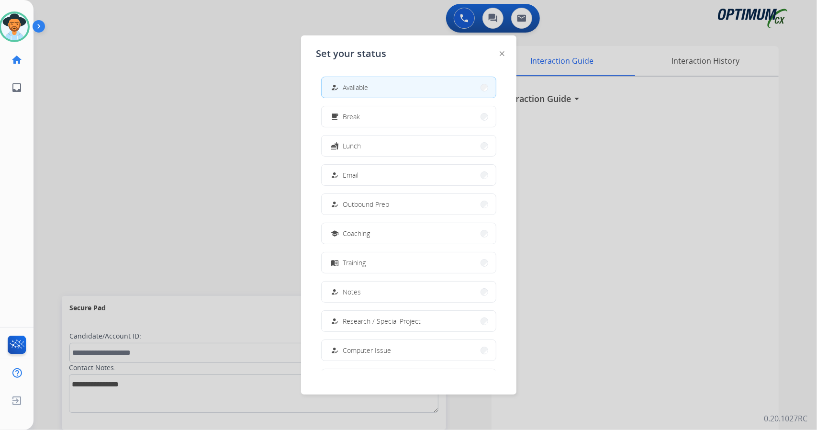
click at [176, 192] on div at bounding box center [408, 215] width 817 height 430
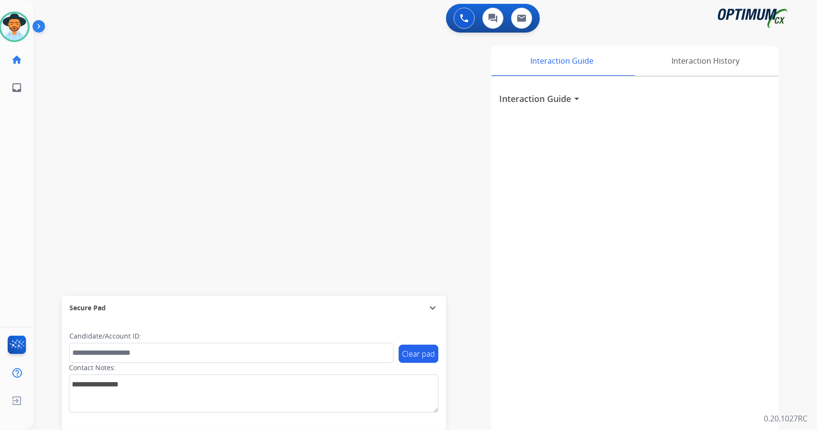
click at [43, 150] on div "swap_horiz Break voice bridge close_fullscreen Connect 3-Way Call merge_type Se…" at bounding box center [414, 233] width 761 height 399
click at [104, 110] on div "swap_horiz Break voice bridge close_fullscreen Connect 3-Way Call merge_type Se…" at bounding box center [414, 233] width 761 height 399
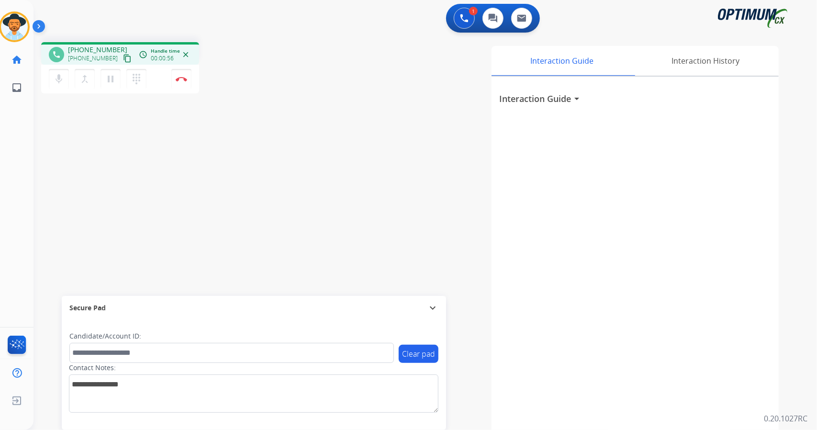
click at [64, 168] on div "phone [PHONE_NUMBER] [PHONE_NUMBER] content_copy access_time Call metrics Queue…" at bounding box center [414, 233] width 761 height 399
click at [69, 130] on div "phone [PHONE_NUMBER] [PHONE_NUMBER] content_copy access_time Call metrics Queue…" at bounding box center [414, 233] width 761 height 399
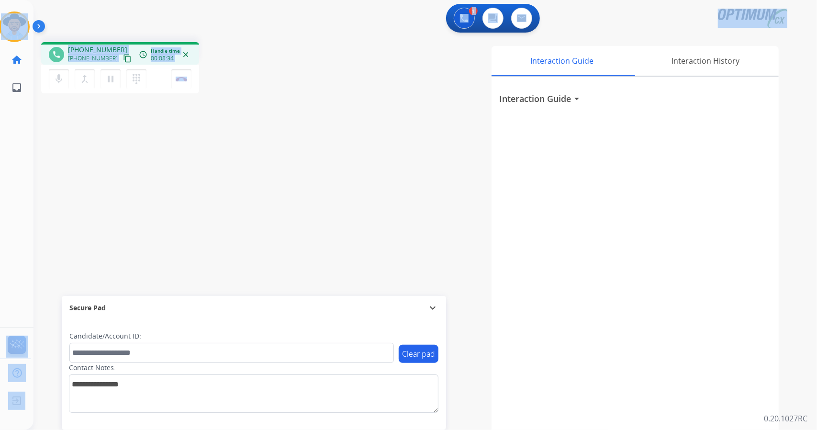
drag, startPoint x: 224, startPoint y: 80, endPoint x: 0, endPoint y: -54, distance: 260.8
click at [0, 0] on html "Outbound call Quit Outbound call Quit Schedule interaction + Add to my list Cus…" at bounding box center [408, 215] width 817 height 430
click at [140, 7] on div "1 Voice Interactions 0 Chat Interactions 0 Email Interactions" at bounding box center [419, 19] width 749 height 31
drag, startPoint x: 4, startPoint y: 5, endPoint x: 172, endPoint y: 134, distance: 211.9
click at [172, 134] on div "Outbound call Quit Outbound call Quit Schedule interaction + Add to my list Cus…" at bounding box center [408, 215] width 817 height 430
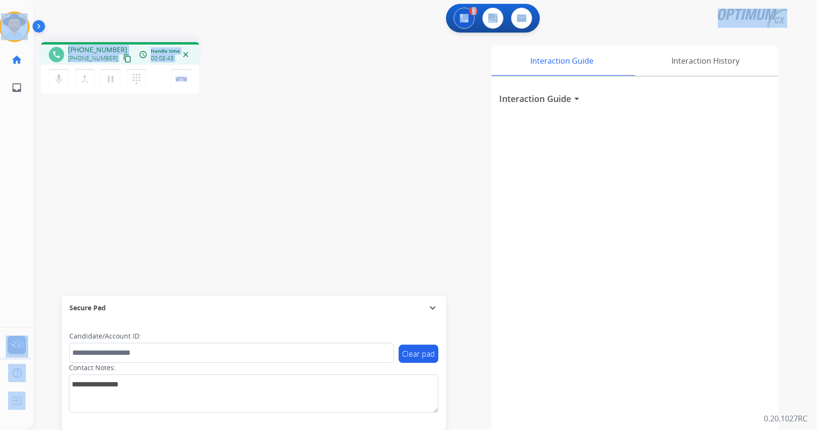
click at [286, 56] on div "phone [PHONE_NUMBER] [PHONE_NUMBER] content_copy access_time Call metrics Queue…" at bounding box center [171, 69] width 260 height 54
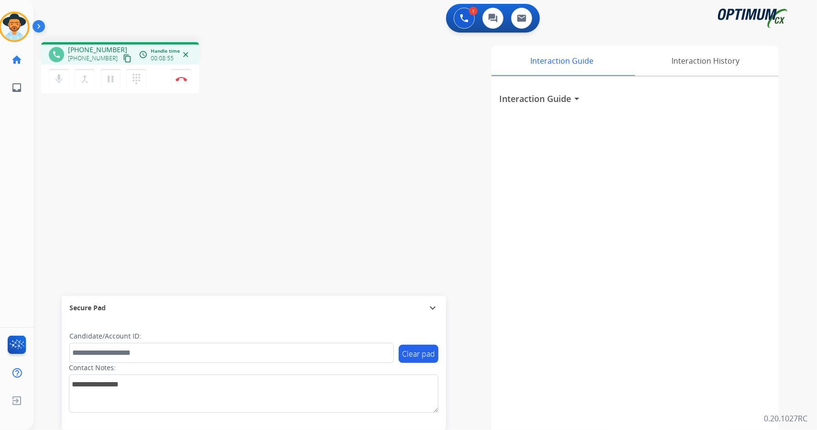
click at [227, 94] on div "phone [PHONE_NUMBER] [PHONE_NUMBER] content_copy access_time Call metrics Queue…" at bounding box center [171, 69] width 260 height 54
click at [54, 157] on div "phone [PHONE_NUMBER] [PHONE_NUMBER] content_copy access_time Call metrics Queue…" at bounding box center [414, 233] width 761 height 399
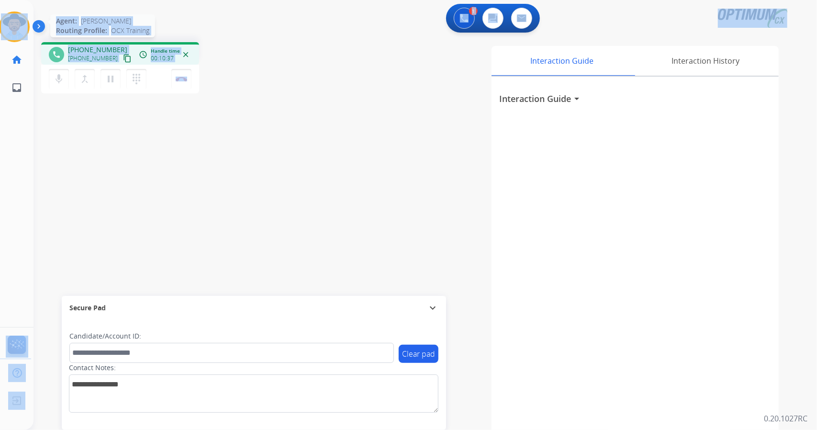
drag, startPoint x: 241, startPoint y: 77, endPoint x: 26, endPoint y: 23, distance: 221.9
click at [26, 23] on div "Outbound call Quit Outbound call Quit Schedule interaction + Add to my list Cus…" at bounding box center [408, 215] width 817 height 430
click at [275, 95] on div "phone [PHONE_NUMBER] [PHONE_NUMBER] content_copy access_time Call metrics Queue…" at bounding box center [171, 69] width 260 height 54
drag, startPoint x: 235, startPoint y: 75, endPoint x: 0, endPoint y: -9, distance: 249.9
click at [0, 0] on html "Outbound call Quit Outbound call Quit Schedule interaction + Add to my list Cus…" at bounding box center [408, 215] width 817 height 430
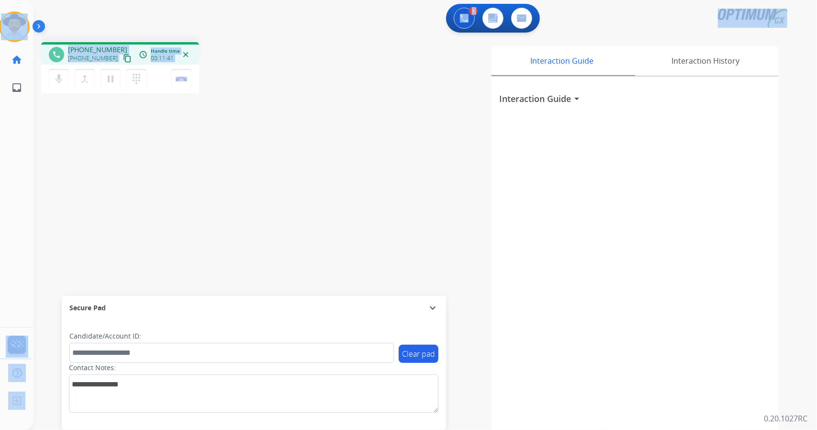
click at [100, 26] on div "1 Voice Interactions 0 Chat Interactions 0 Email Interactions" at bounding box center [419, 19] width 749 height 31
drag, startPoint x: 0, startPoint y: 3, endPoint x: 280, endPoint y: 70, distance: 288.0
click at [280, 70] on div "Outbound call Quit Outbound call Quit Schedule interaction + Add to my list Cus…" at bounding box center [408, 215] width 817 height 430
click at [280, 70] on div "phone [PHONE_NUMBER] [PHONE_NUMBER] content_copy access_time Call metrics Queue…" at bounding box center [171, 69] width 260 height 54
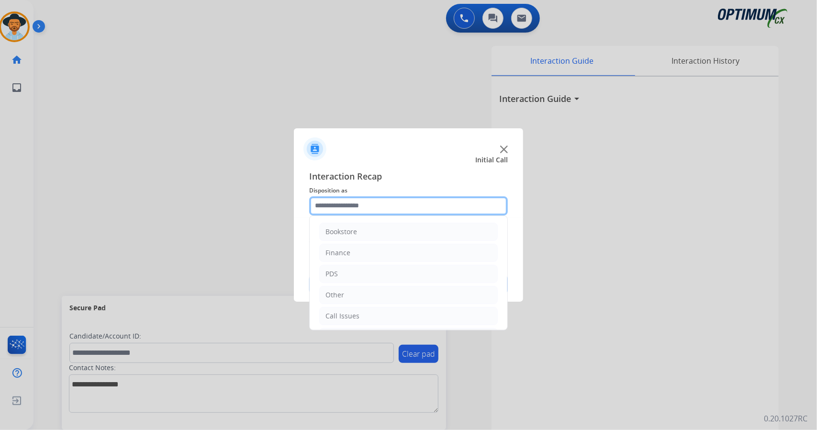
click at [369, 206] on input "text" at bounding box center [408, 205] width 199 height 19
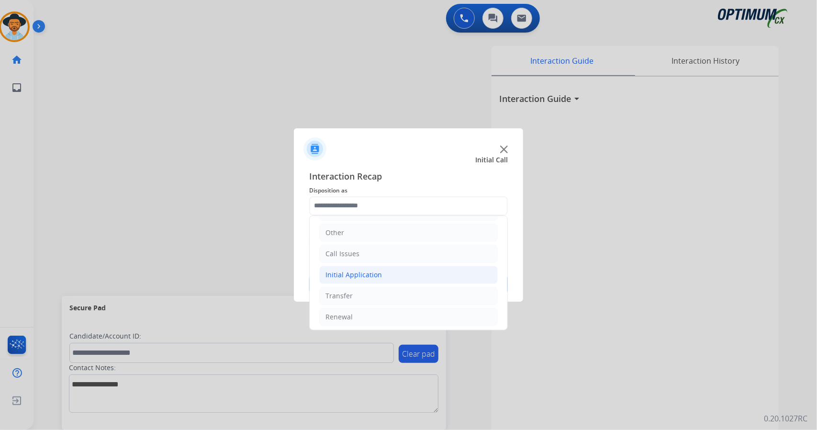
click at [384, 271] on li "Initial Application" at bounding box center [408, 275] width 179 height 18
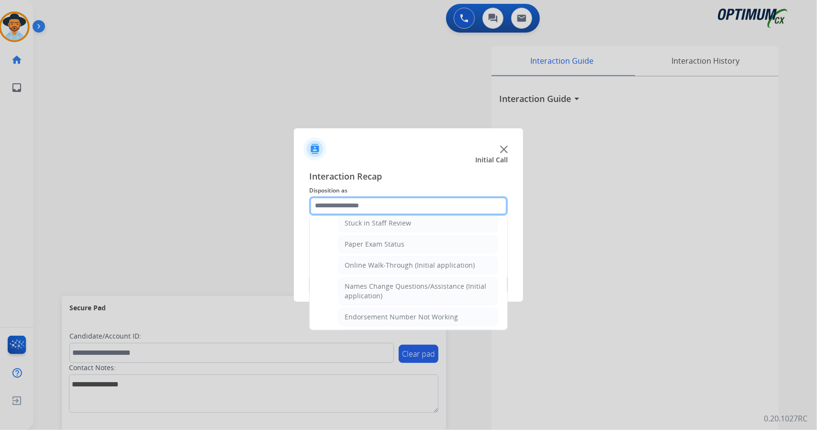
scroll to position [168, 0]
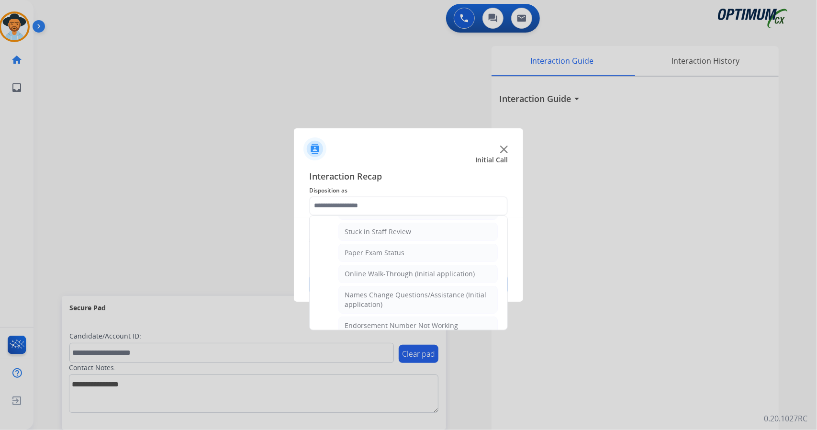
click at [384, 271] on div "Online Walk-Through (Initial application)" at bounding box center [410, 274] width 130 height 10
type input "**********"
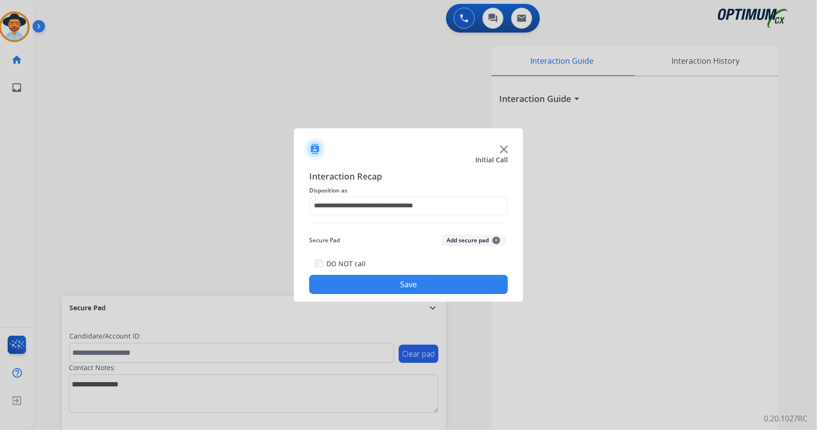
click at [387, 280] on button "Save" at bounding box center [408, 284] width 199 height 19
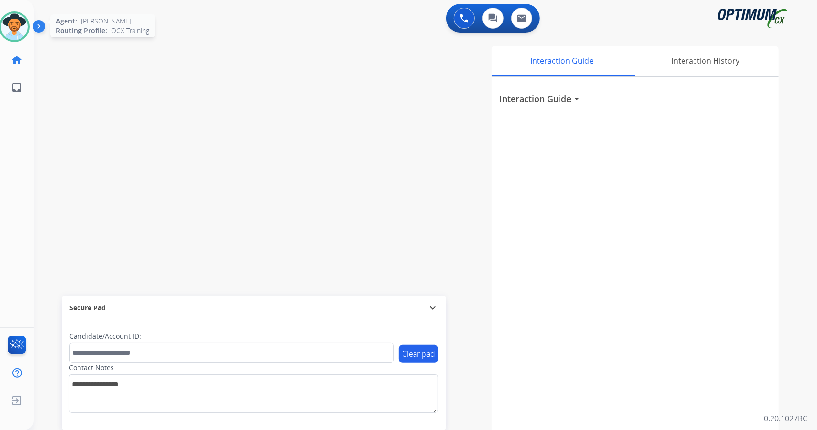
click at [12, 35] on img at bounding box center [14, 26] width 27 height 27
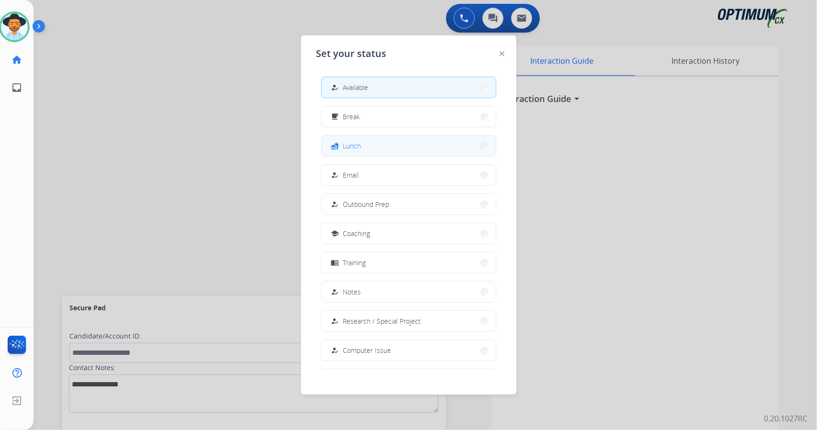
click at [389, 145] on button "fastfood Lunch" at bounding box center [409, 145] width 174 height 21
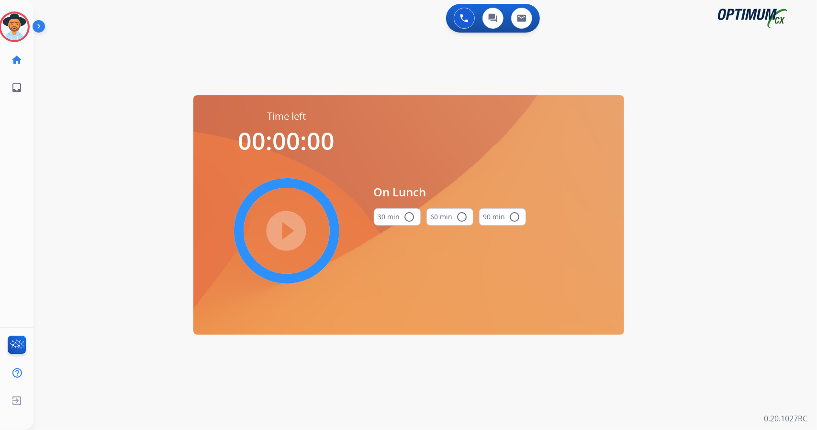
click at [784, 233] on div "0 Voice Interactions 0 Chat Interactions 0 Email Interactions swap_horiz Break …" at bounding box center [425, 215] width 783 height 430
click at [402, 215] on button "30 min radio_button_unchecked" at bounding box center [397, 216] width 47 height 17
click at [286, 225] on mat-icon "play_circle_filled" at bounding box center [286, 230] width 11 height 11
